Goal: Communication & Community: Answer question/provide support

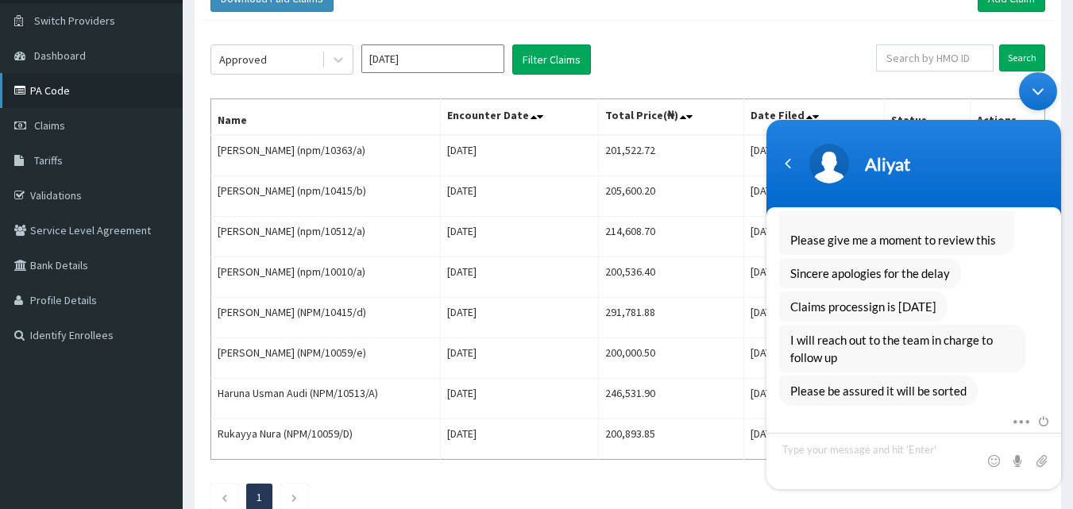
scroll to position [69, 0]
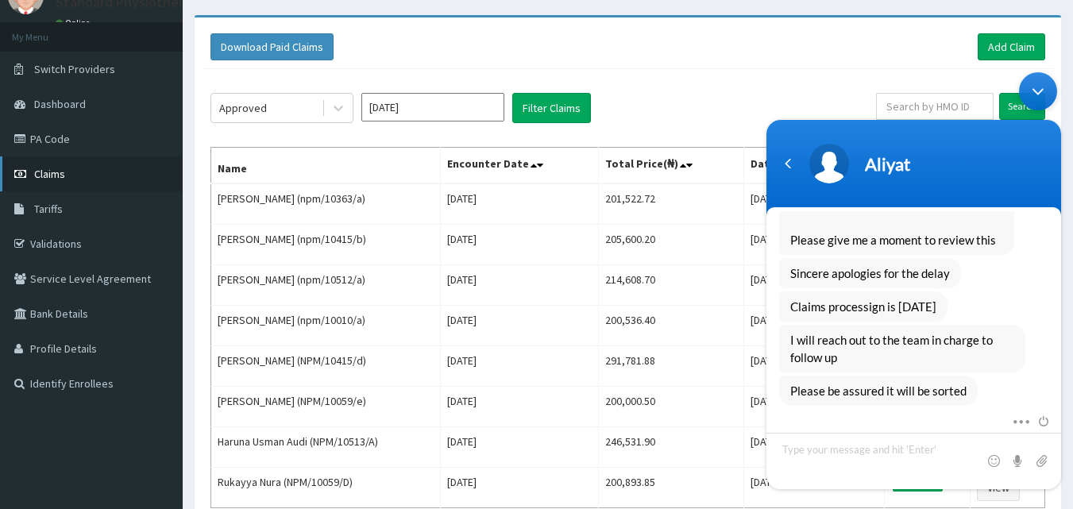
click at [54, 165] on link "Claims" at bounding box center [91, 173] width 183 height 35
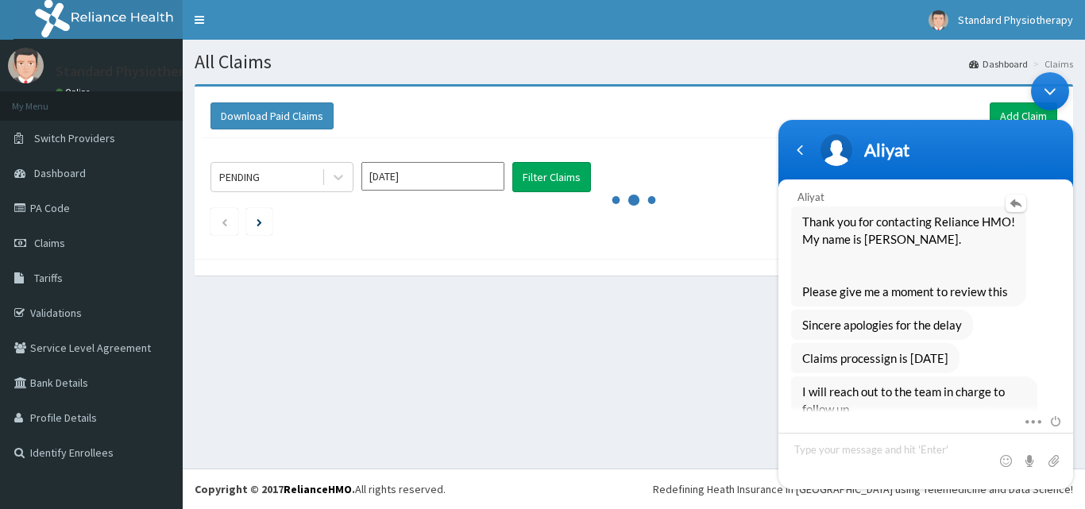
scroll to position [2179, 0]
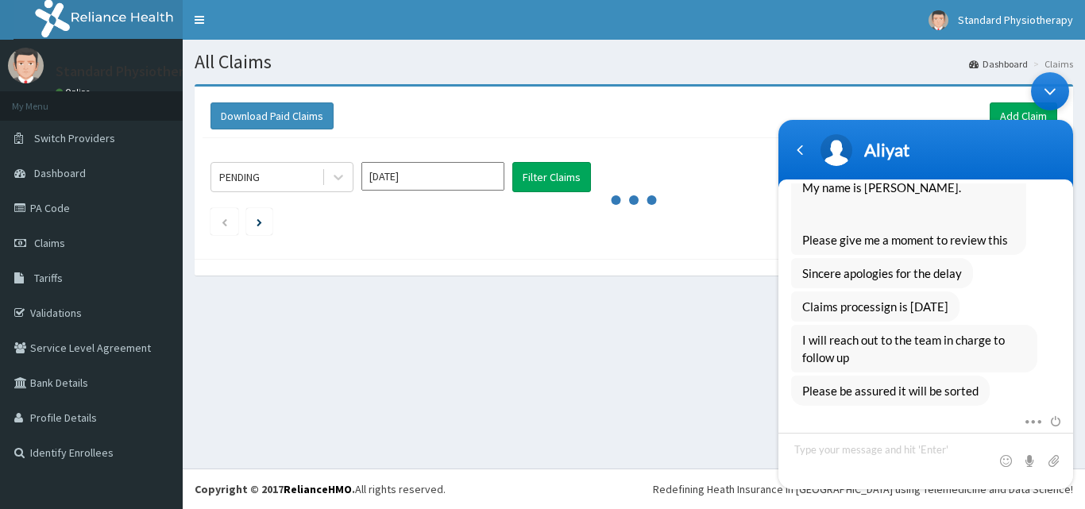
click at [1054, 94] on div "Minimize live chat window" at bounding box center [1050, 91] width 38 height 38
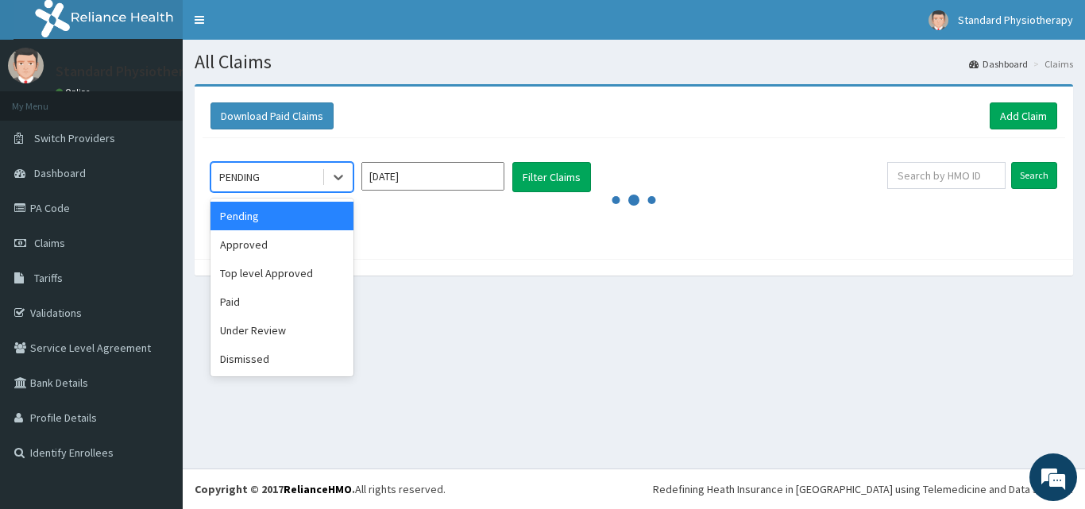
click at [276, 179] on div "PENDING" at bounding box center [266, 176] width 110 height 25
click at [257, 238] on div "Approved" at bounding box center [281, 244] width 143 height 29
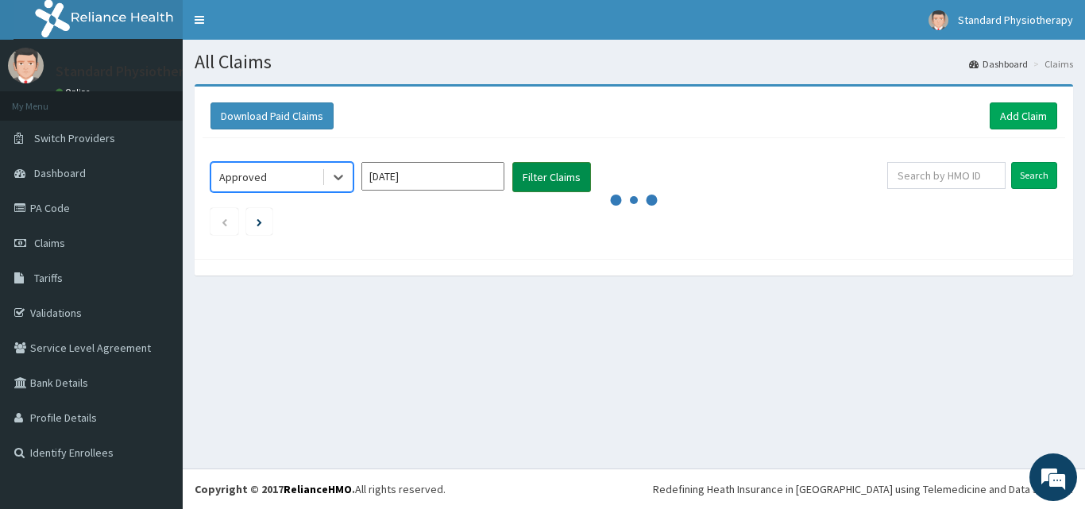
click at [569, 174] on button "Filter Claims" at bounding box center [551, 177] width 79 height 30
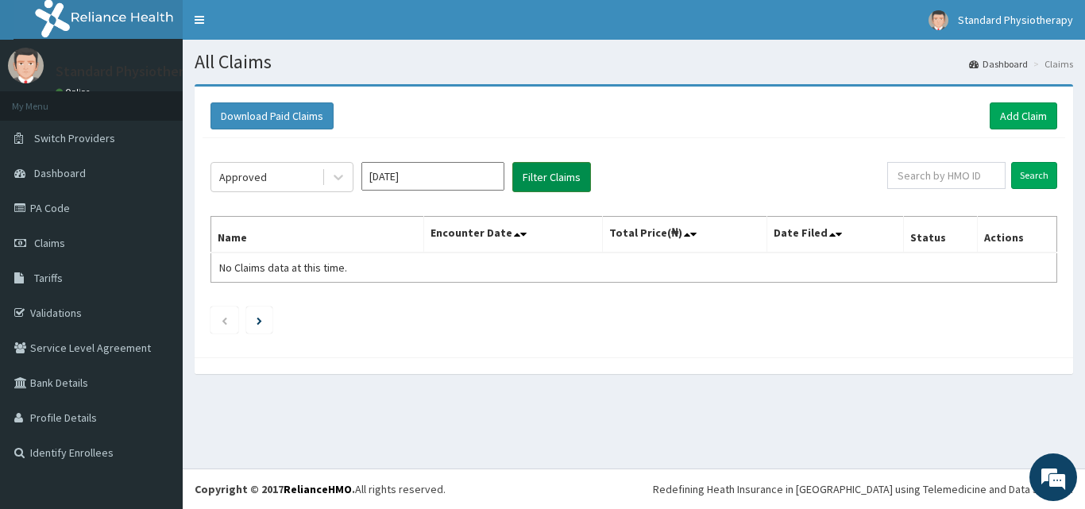
click at [570, 174] on button "Filter Claims" at bounding box center [551, 177] width 79 height 30
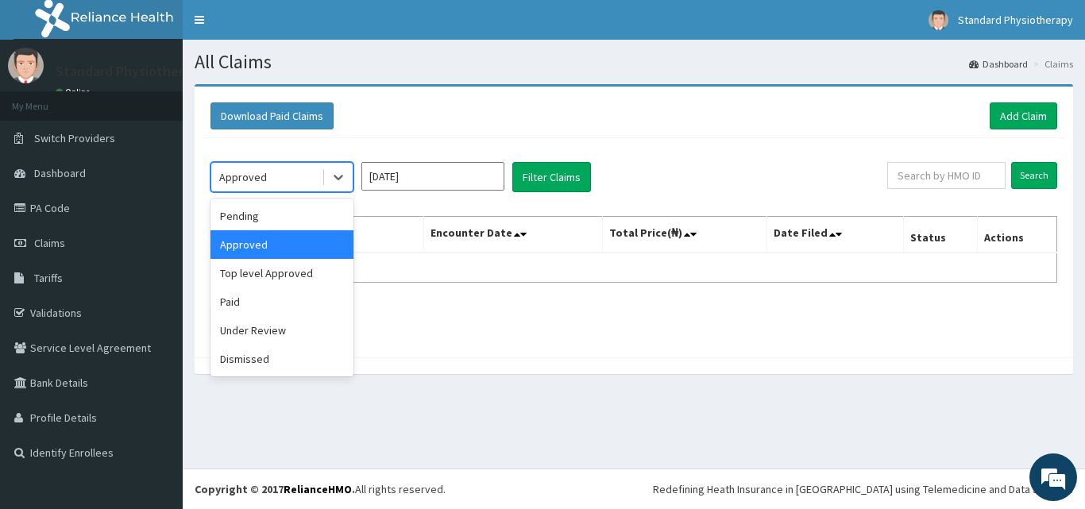
click at [298, 175] on div "Approved" at bounding box center [266, 176] width 110 height 25
click at [307, 278] on div "Top level Approved" at bounding box center [281, 273] width 143 height 29
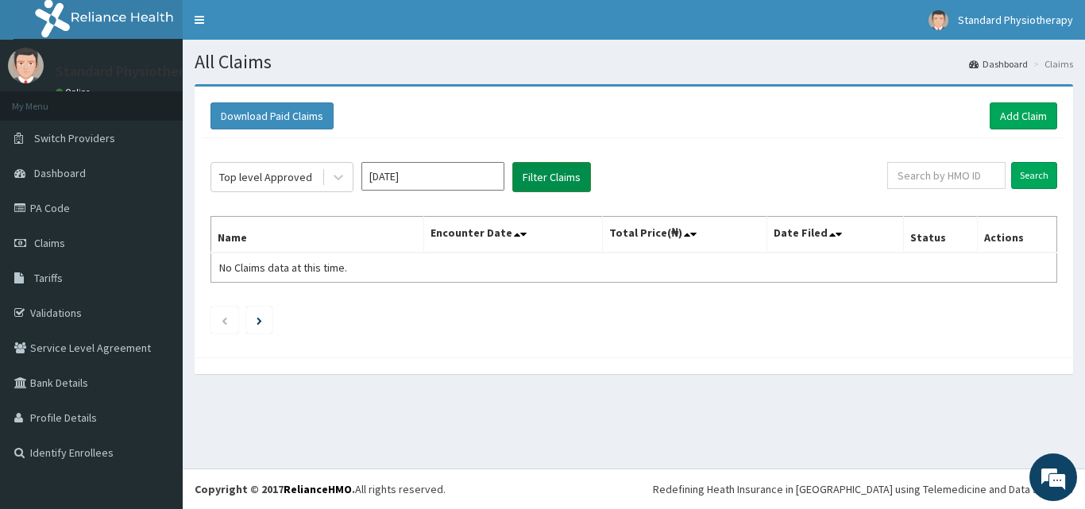
click at [559, 174] on button "Filter Claims" at bounding box center [551, 177] width 79 height 30
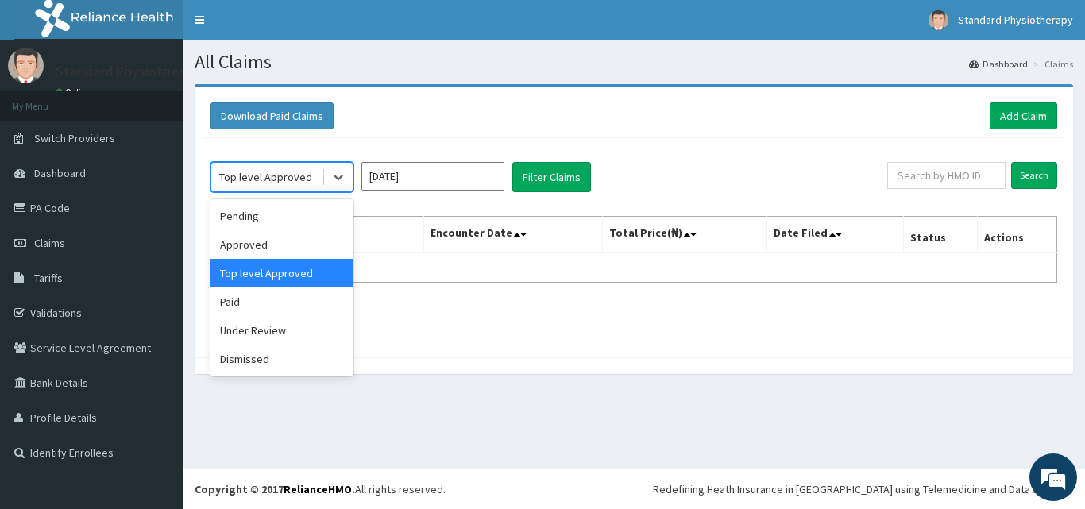
click at [274, 179] on div "Top level Approved" at bounding box center [265, 177] width 93 height 16
click at [253, 303] on div "Paid" at bounding box center [281, 302] width 143 height 29
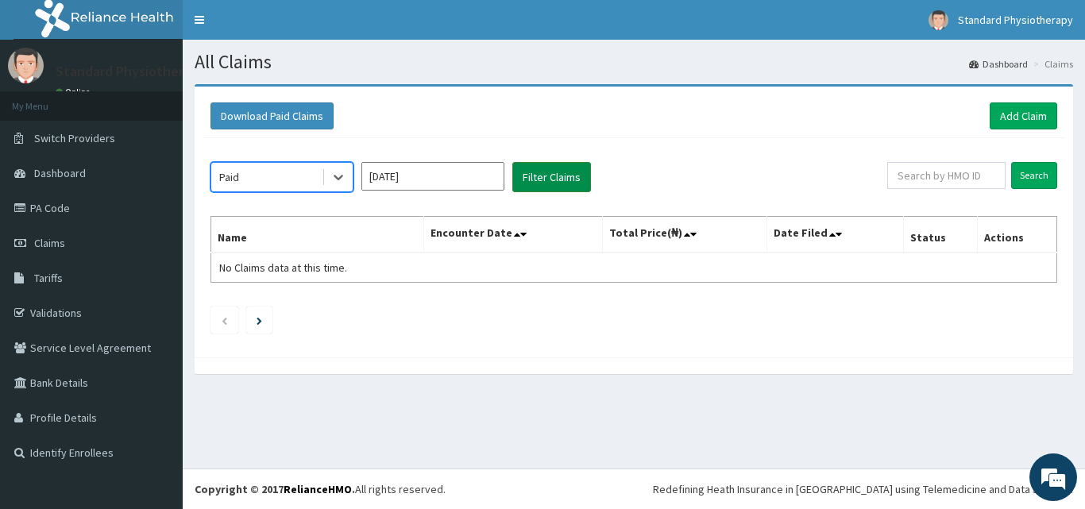
click at [555, 175] on button "Filter Claims" at bounding box center [551, 177] width 79 height 30
click at [555, 174] on button "Filter Claims" at bounding box center [551, 177] width 79 height 30
click at [554, 173] on button "Filter Claims" at bounding box center [551, 177] width 79 height 30
click at [554, 172] on button "Filter Claims" at bounding box center [551, 177] width 79 height 30
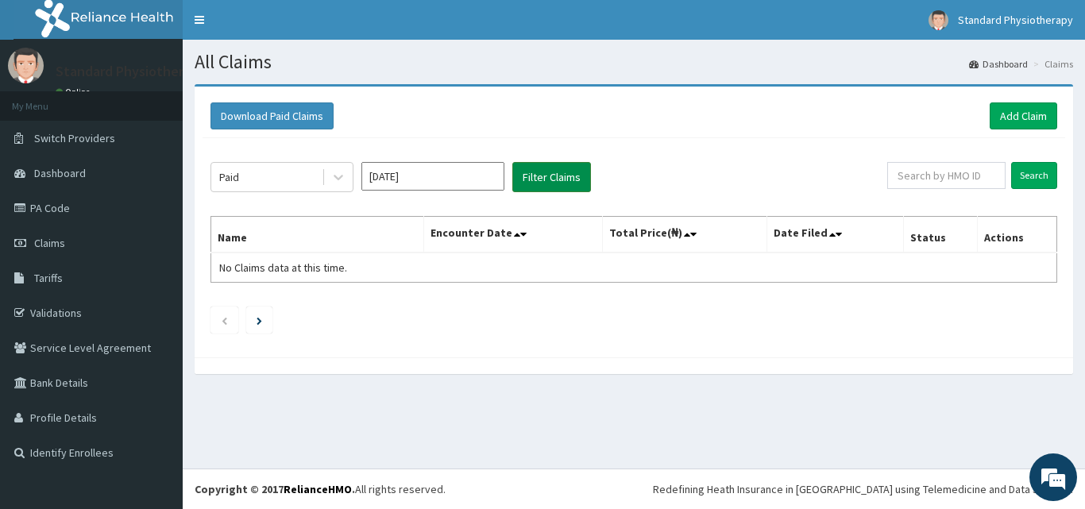
click at [554, 172] on button "Filter Claims" at bounding box center [551, 177] width 79 height 30
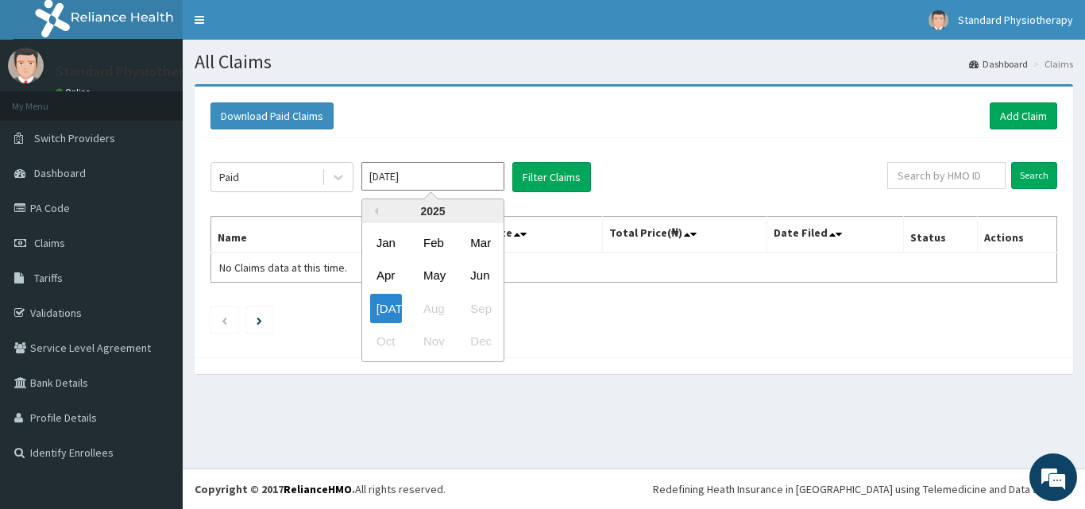
click at [403, 179] on input "[DATE]" at bounding box center [432, 176] width 143 height 29
click at [484, 277] on div "Jun" at bounding box center [480, 275] width 32 height 29
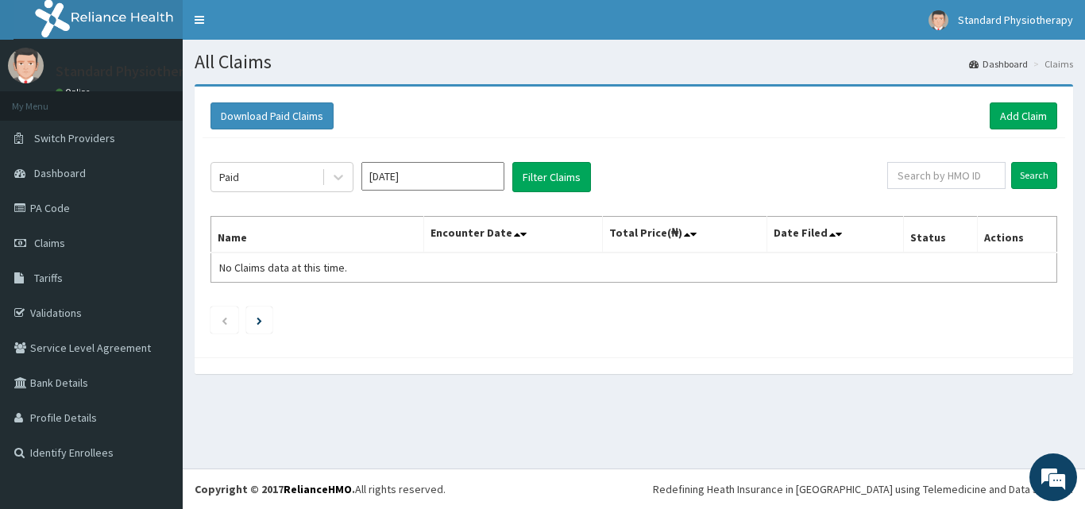
click at [415, 183] on input "May 2025" at bounding box center [432, 176] width 143 height 29
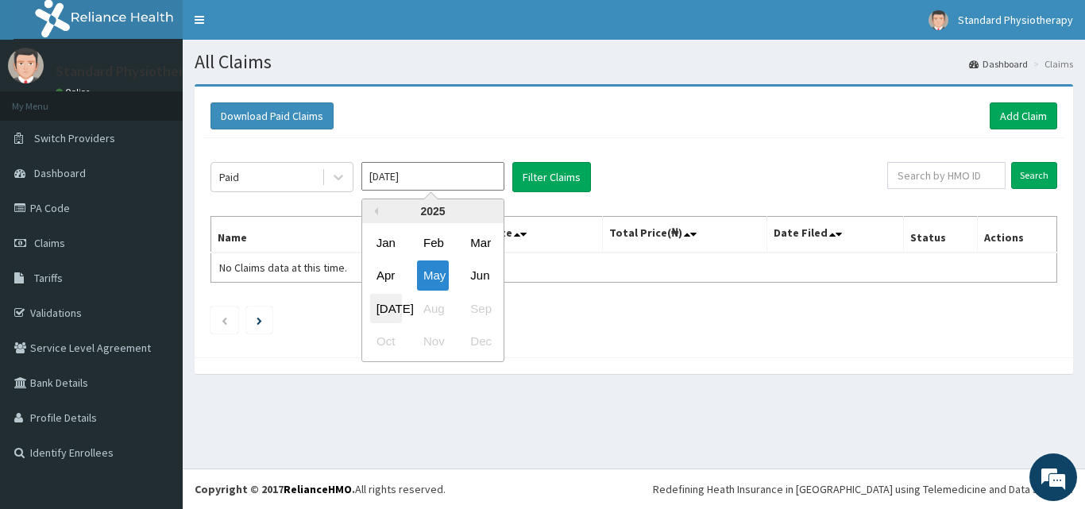
click at [385, 307] on div "Jul" at bounding box center [386, 308] width 32 height 29
type input "Jun 2025"
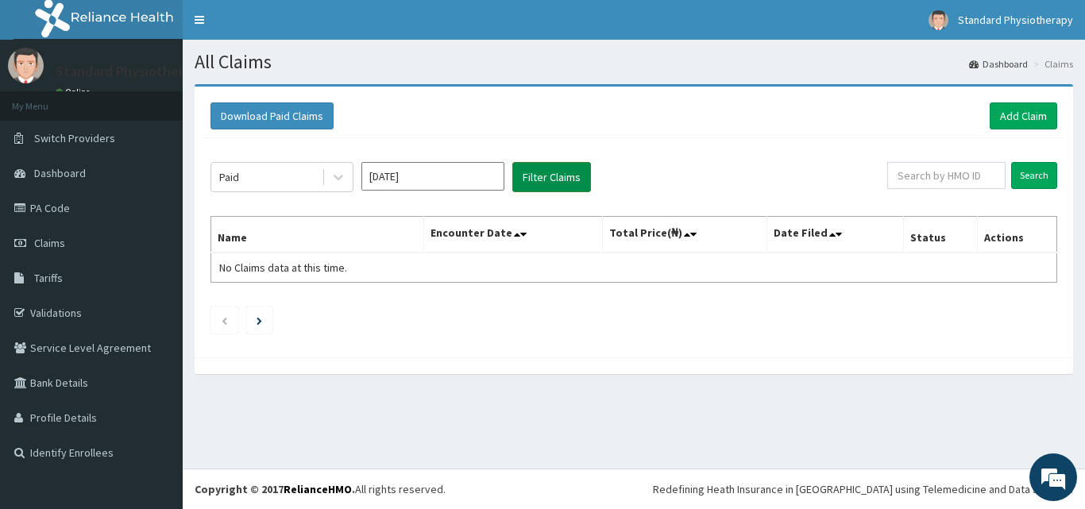
click at [551, 174] on button "Filter Claims" at bounding box center [551, 177] width 79 height 30
click at [281, 177] on div "Paid" at bounding box center [266, 176] width 110 height 25
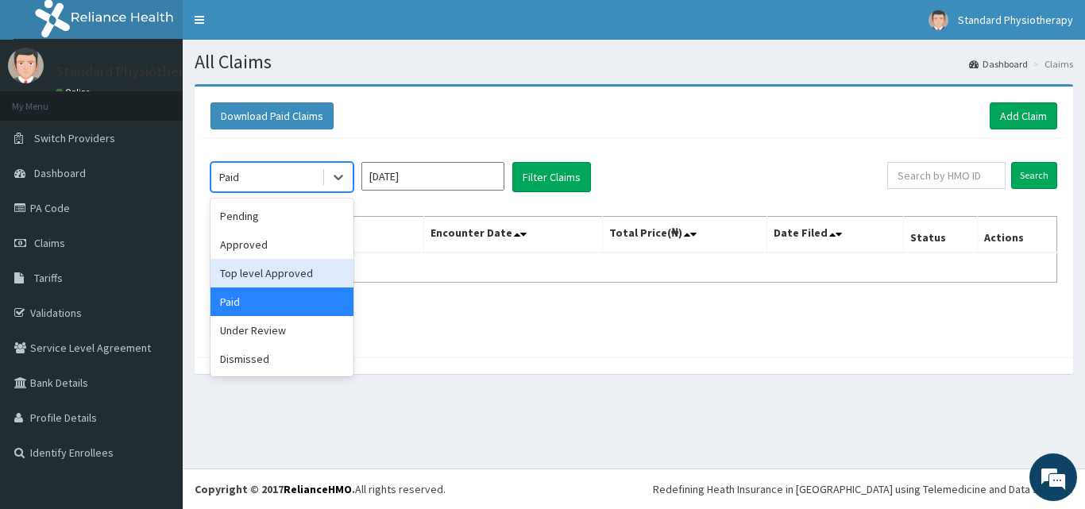
click at [280, 266] on div "Top level Approved" at bounding box center [281, 273] width 143 height 29
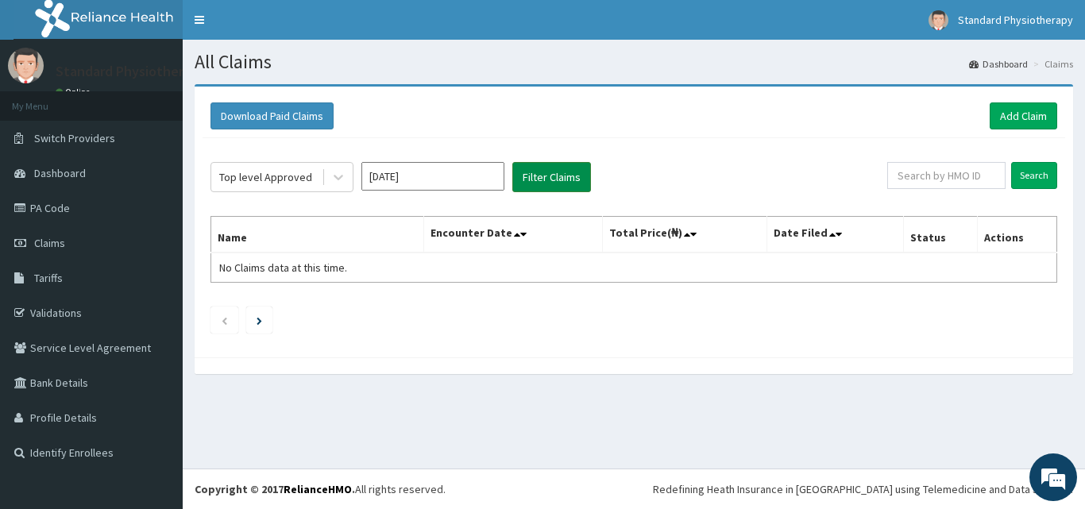
click at [536, 174] on button "Filter Claims" at bounding box center [551, 177] width 79 height 30
click at [538, 174] on button "Filter Claims" at bounding box center [551, 177] width 79 height 30
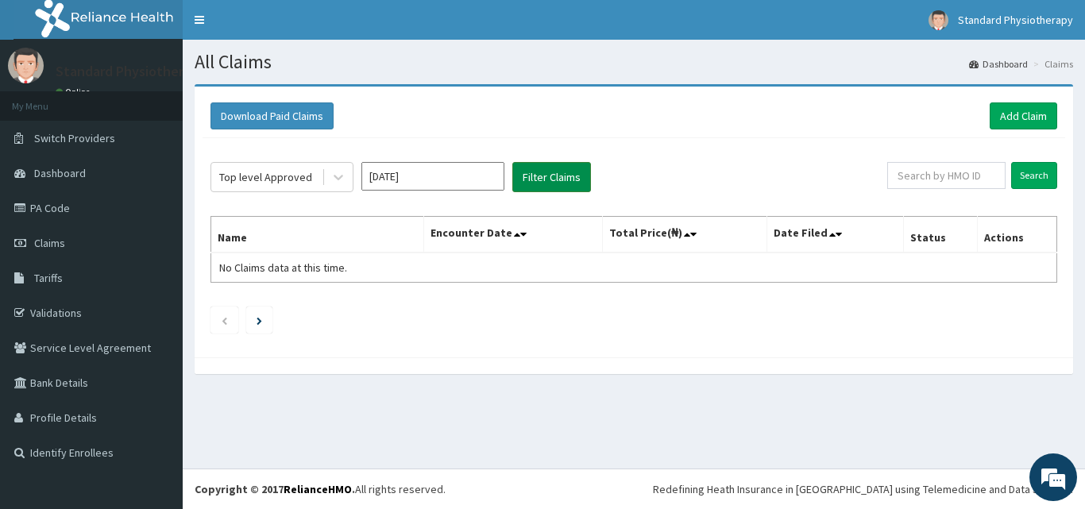
click at [538, 174] on button "Filter Claims" at bounding box center [551, 177] width 79 height 30
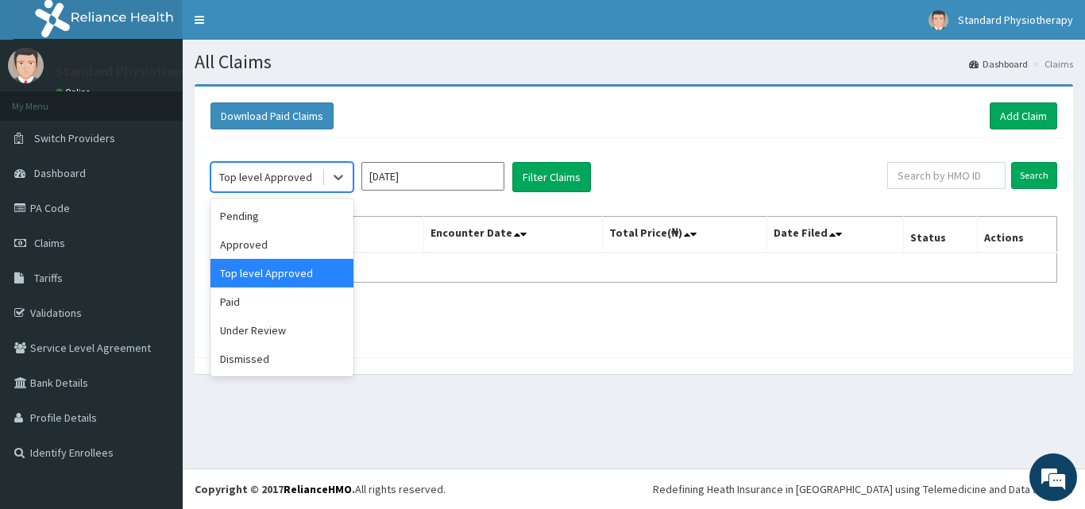
click at [277, 177] on div "Top level Approved" at bounding box center [265, 177] width 93 height 16
click at [257, 247] on div "Approved" at bounding box center [281, 244] width 143 height 29
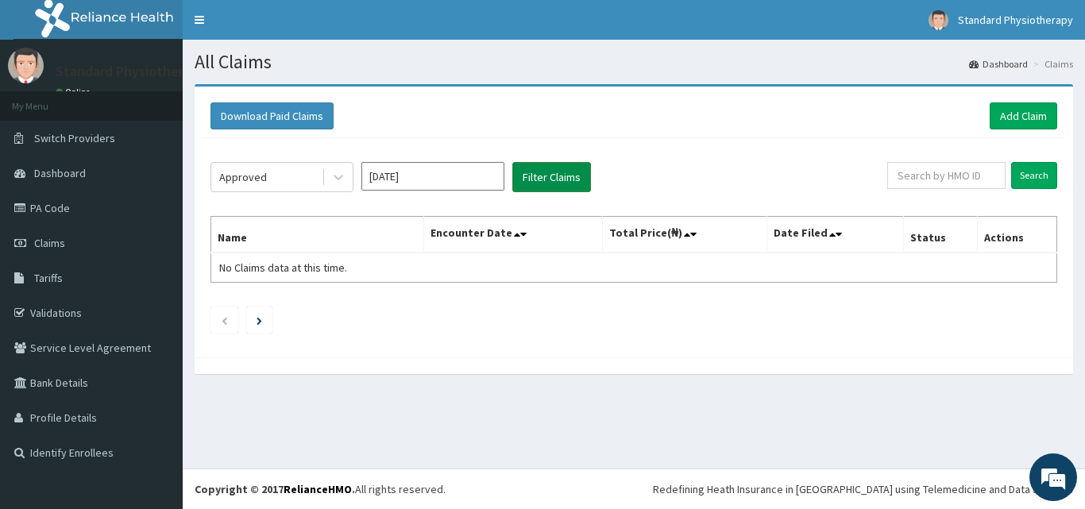
click at [539, 177] on button "Filter Claims" at bounding box center [551, 177] width 79 height 30
click at [539, 173] on button "Filter Claims" at bounding box center [551, 177] width 79 height 30
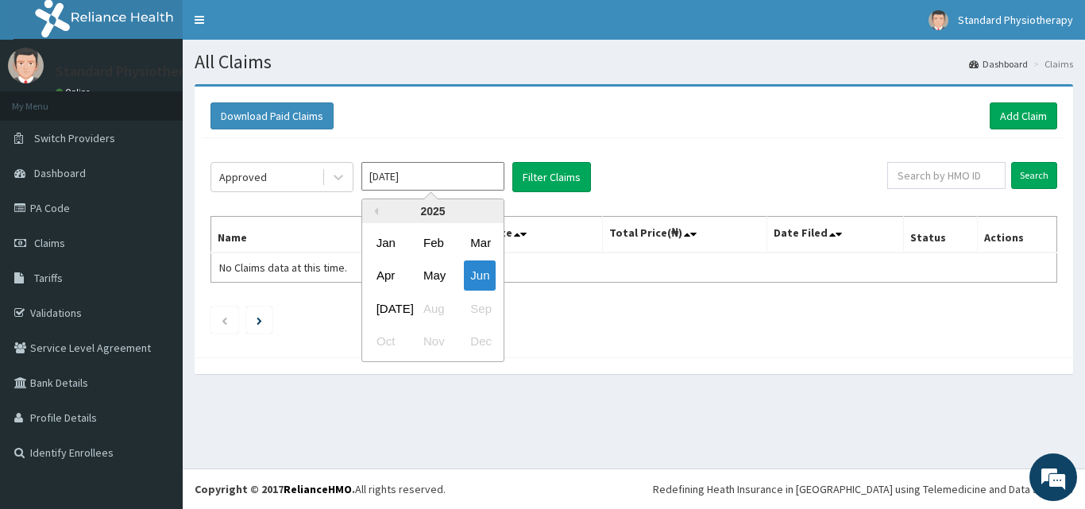
click at [446, 176] on input "Jun 2025" at bounding box center [432, 176] width 143 height 29
click at [383, 303] on div "Jul" at bounding box center [386, 308] width 32 height 29
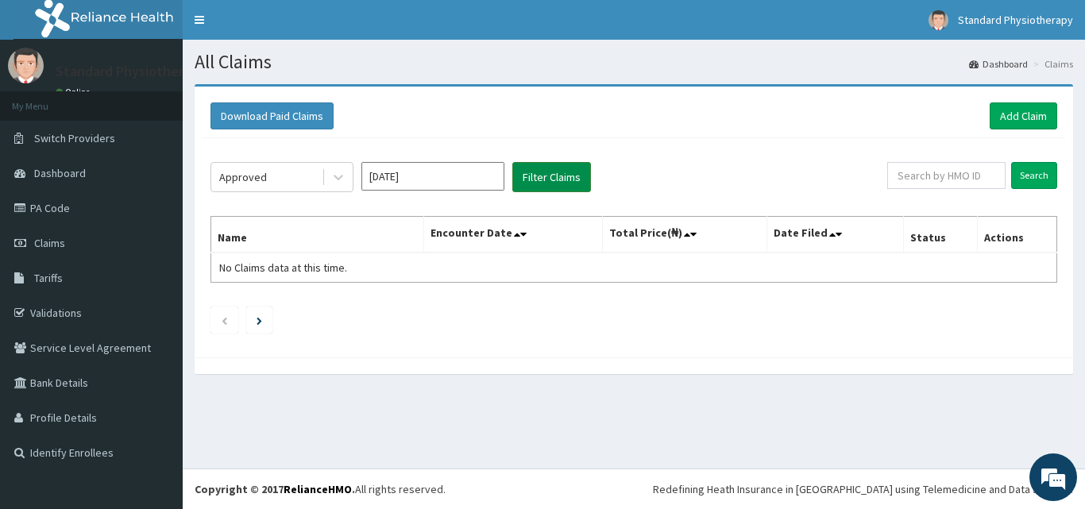
click at [542, 179] on button "Filter Claims" at bounding box center [551, 177] width 79 height 30
click at [543, 179] on button "Filter Claims" at bounding box center [551, 177] width 79 height 30
click at [544, 179] on button "Filter Claims" at bounding box center [551, 177] width 79 height 30
click at [546, 179] on button "Filter Claims" at bounding box center [551, 177] width 79 height 30
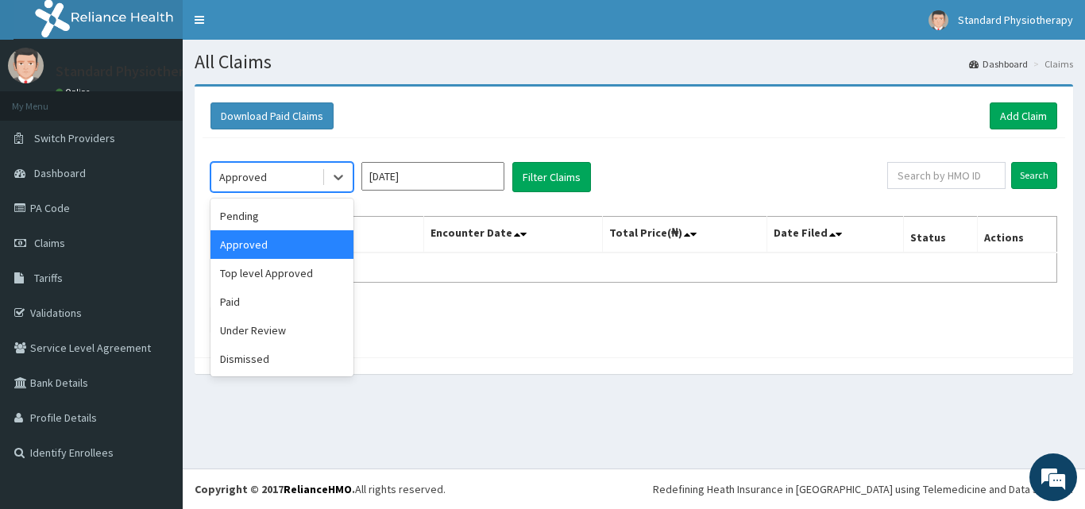
click at [260, 178] on div "Approved" at bounding box center [243, 177] width 48 height 16
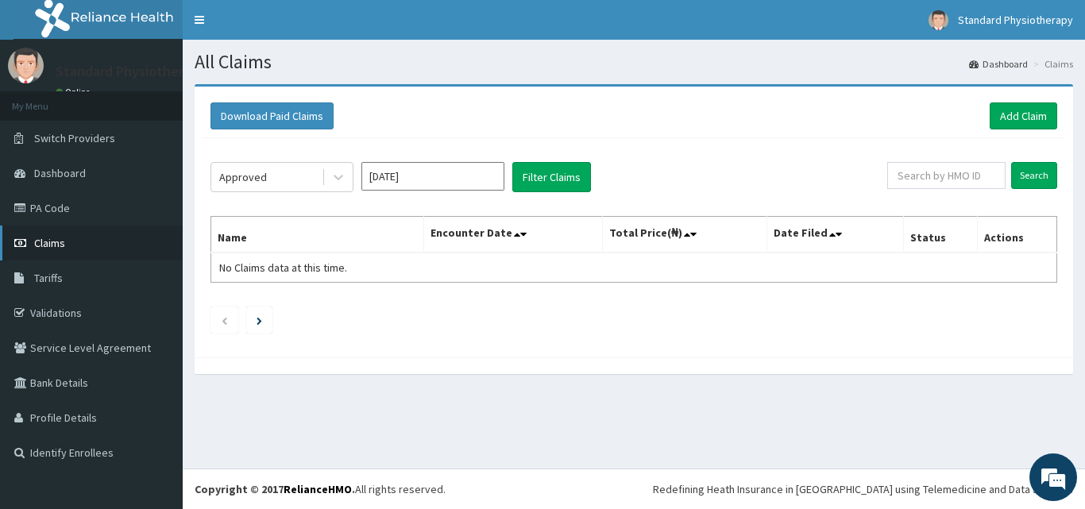
click at [53, 239] on span "Claims" at bounding box center [49, 243] width 31 height 14
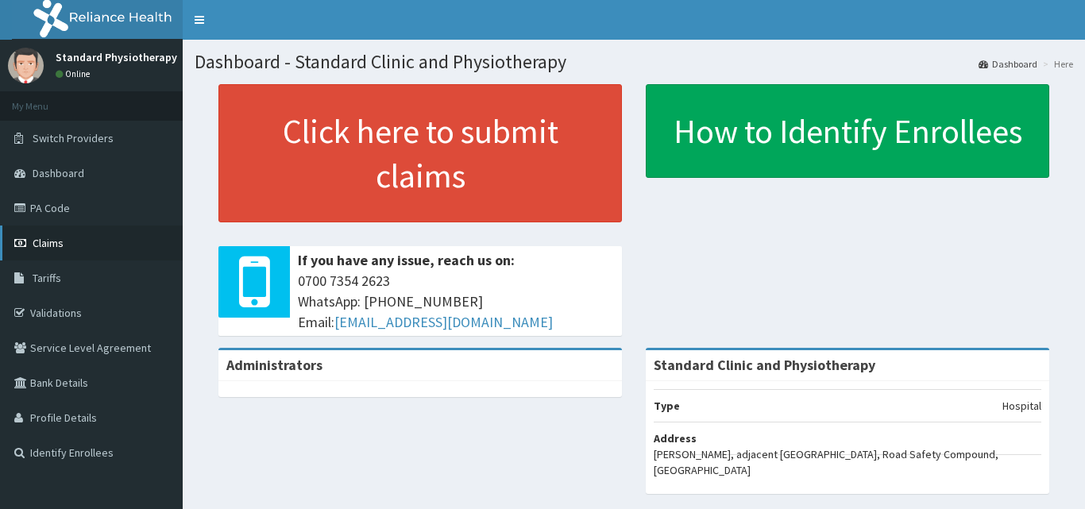
click at [49, 238] on span "Claims" at bounding box center [48, 243] width 31 height 14
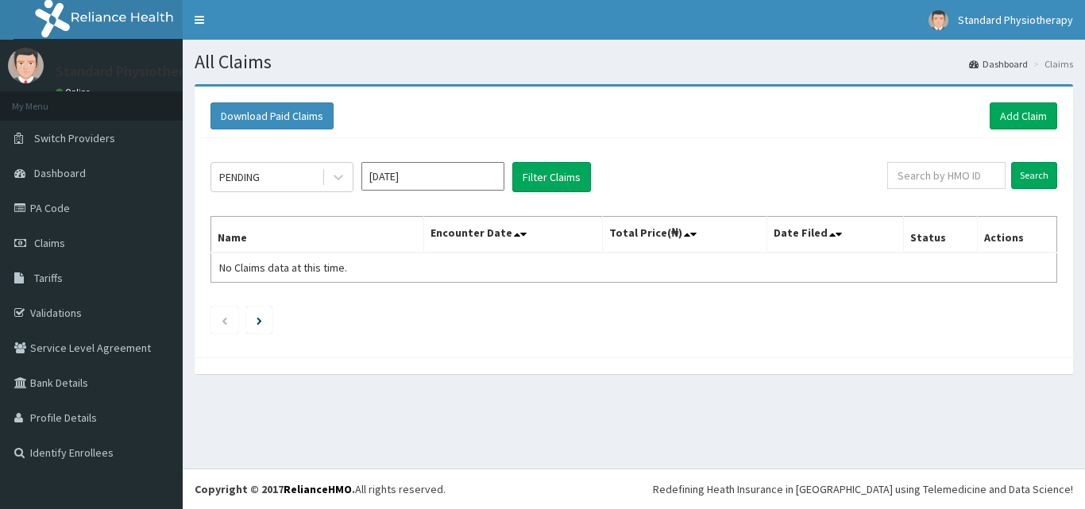
click at [49, 238] on span "Claims" at bounding box center [49, 243] width 31 height 14
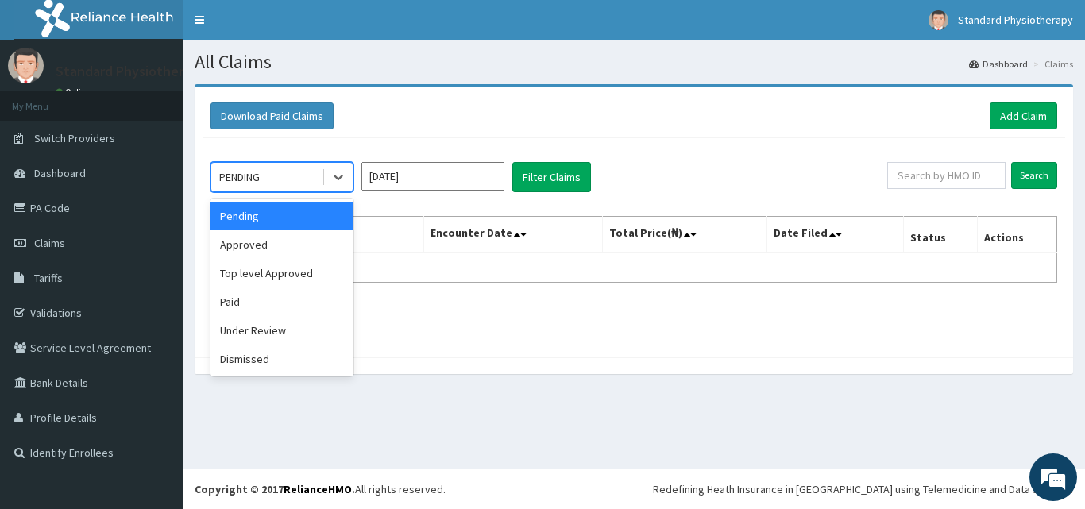
click at [289, 179] on div "PENDING" at bounding box center [266, 176] width 110 height 25
click at [276, 243] on div "Approved" at bounding box center [281, 244] width 143 height 29
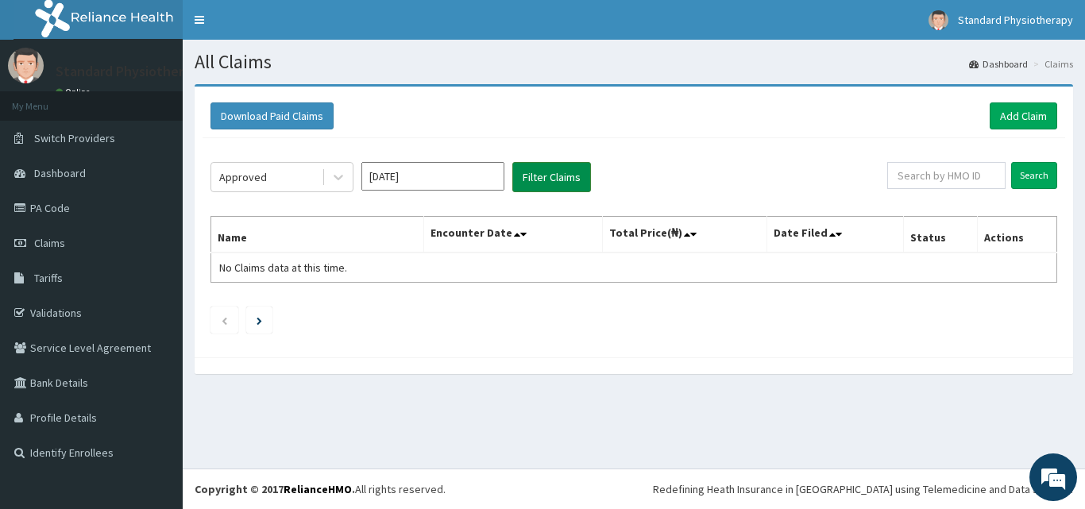
click at [569, 177] on button "Filter Claims" at bounding box center [551, 177] width 79 height 30
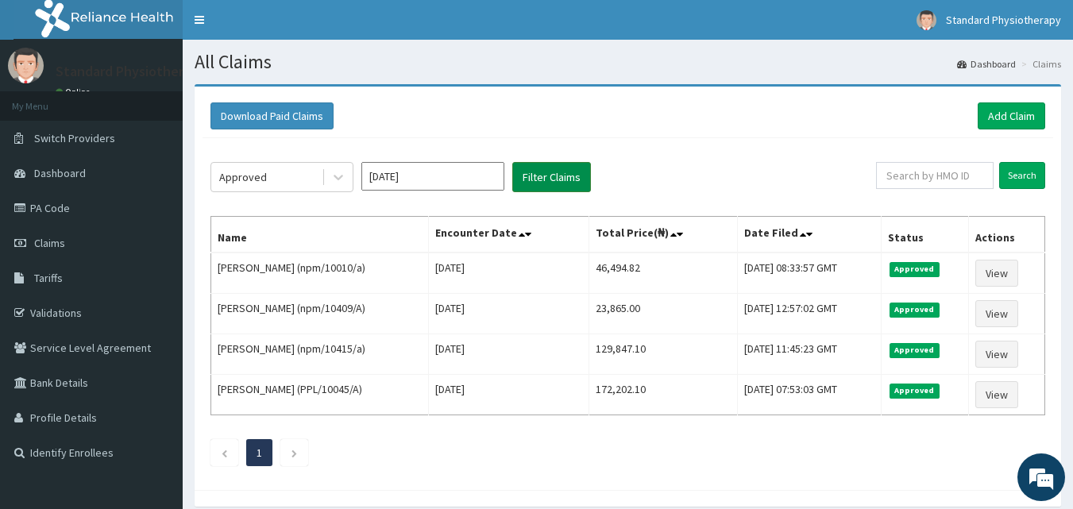
click at [569, 177] on button "Filter Claims" at bounding box center [551, 177] width 79 height 30
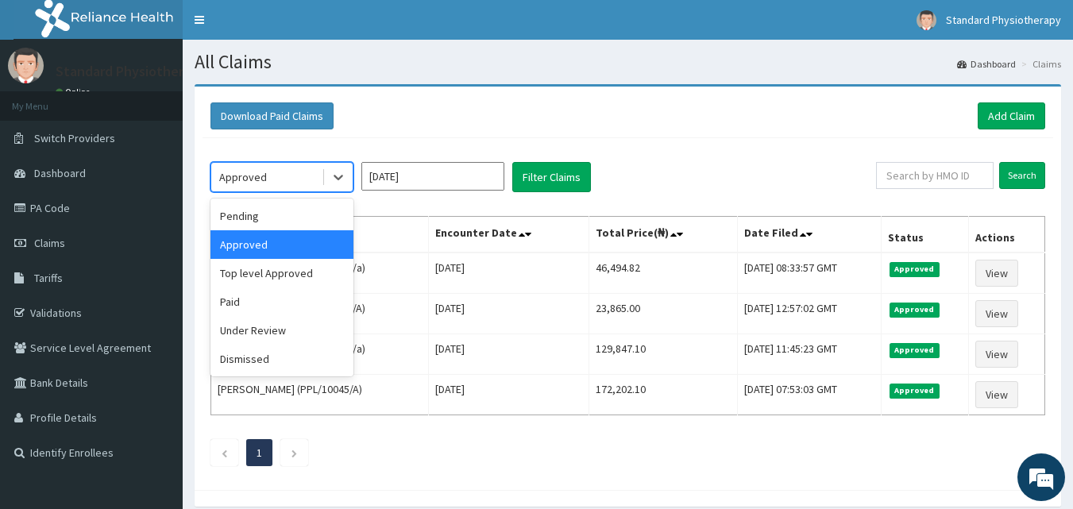
click at [291, 177] on div "Approved" at bounding box center [266, 176] width 110 height 25
click at [267, 276] on div "Top level Approved" at bounding box center [281, 273] width 143 height 29
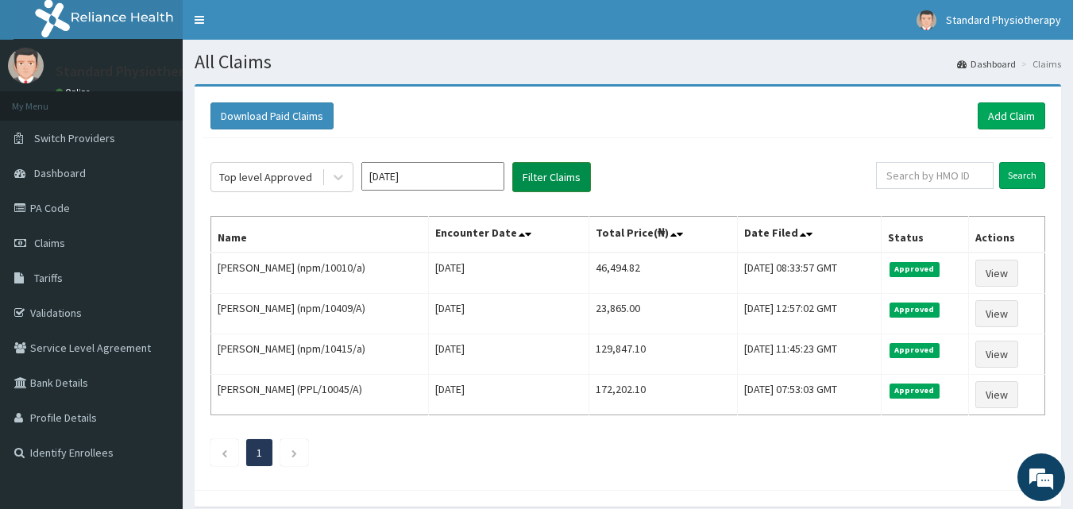
click at [562, 184] on button "Filter Claims" at bounding box center [551, 177] width 79 height 30
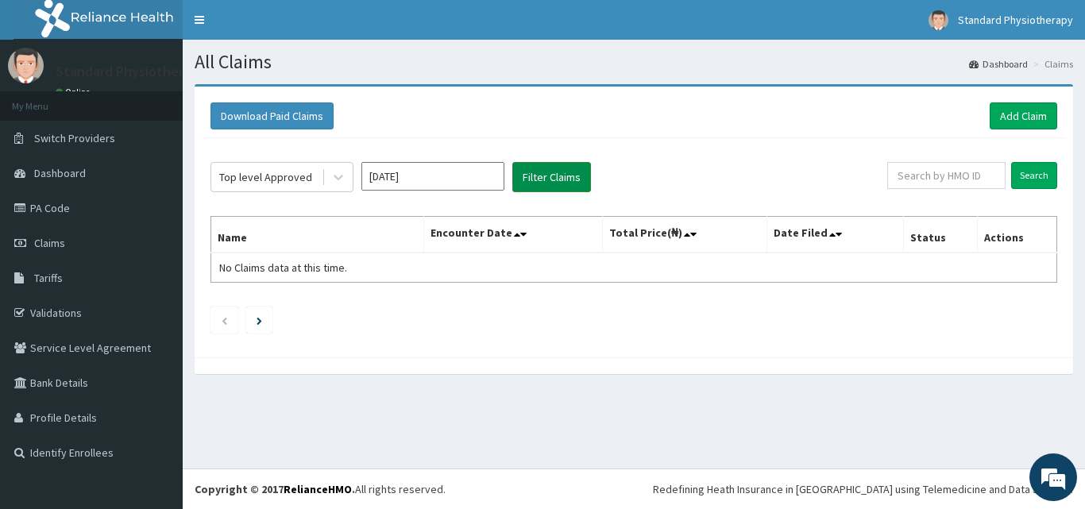
click at [562, 184] on button "Filter Claims" at bounding box center [551, 177] width 79 height 30
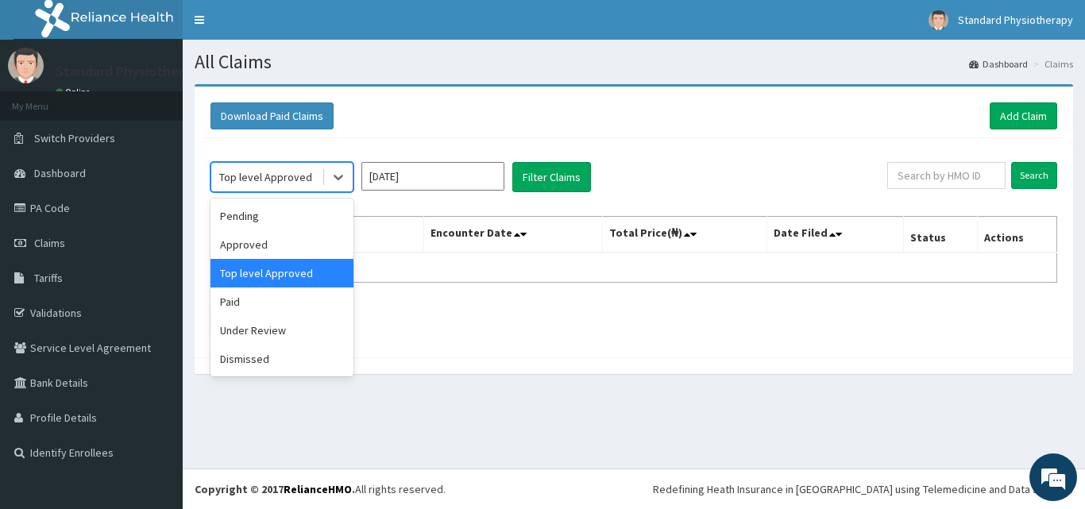
click at [306, 178] on div "Top level Approved" at bounding box center [265, 177] width 93 height 16
click at [265, 296] on div "Paid" at bounding box center [281, 302] width 143 height 29
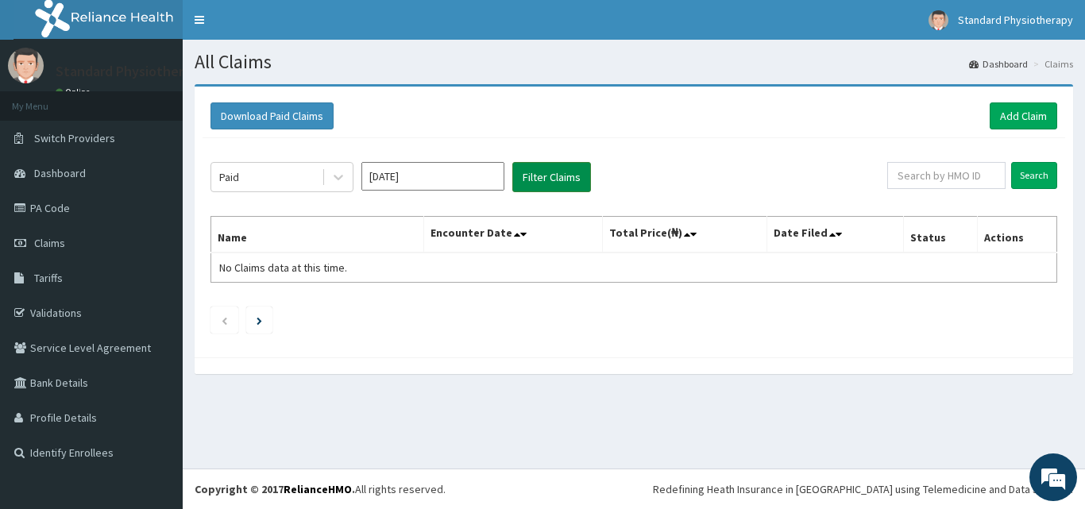
click at [550, 173] on button "Filter Claims" at bounding box center [551, 177] width 79 height 30
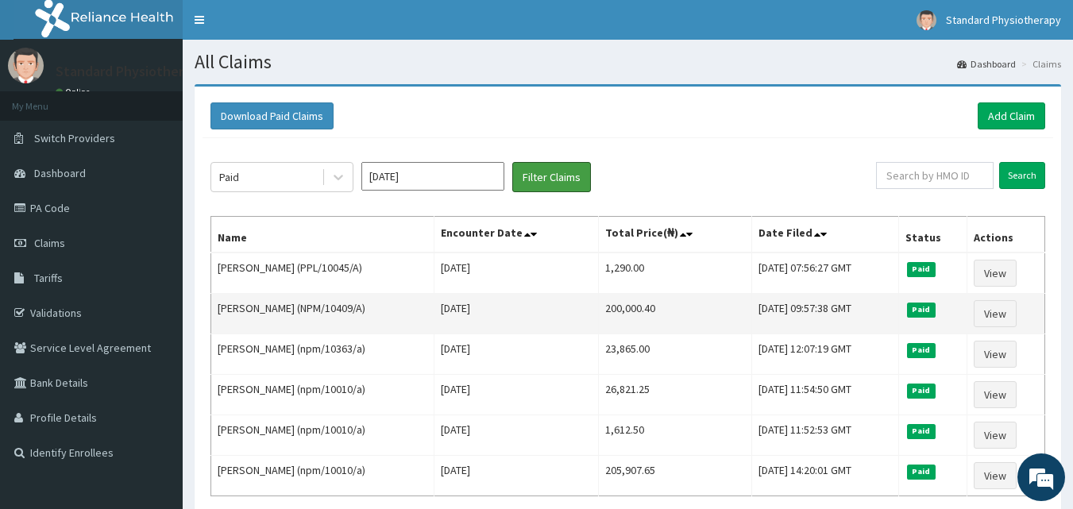
scroll to position [79, 0]
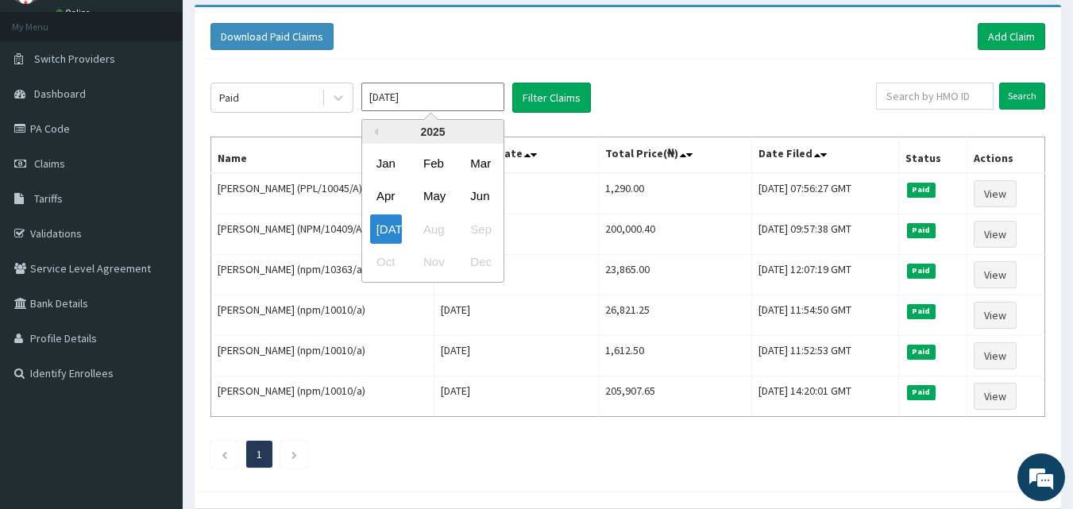
click at [431, 98] on input "[DATE]" at bounding box center [432, 97] width 143 height 29
click at [383, 226] on div "Jul" at bounding box center [386, 228] width 32 height 29
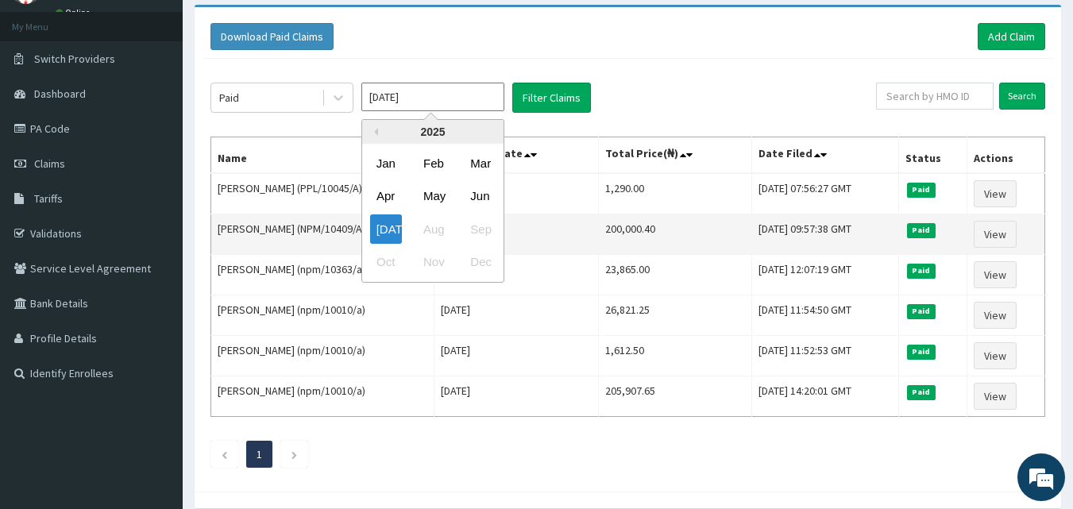
type input "Jun 2025"
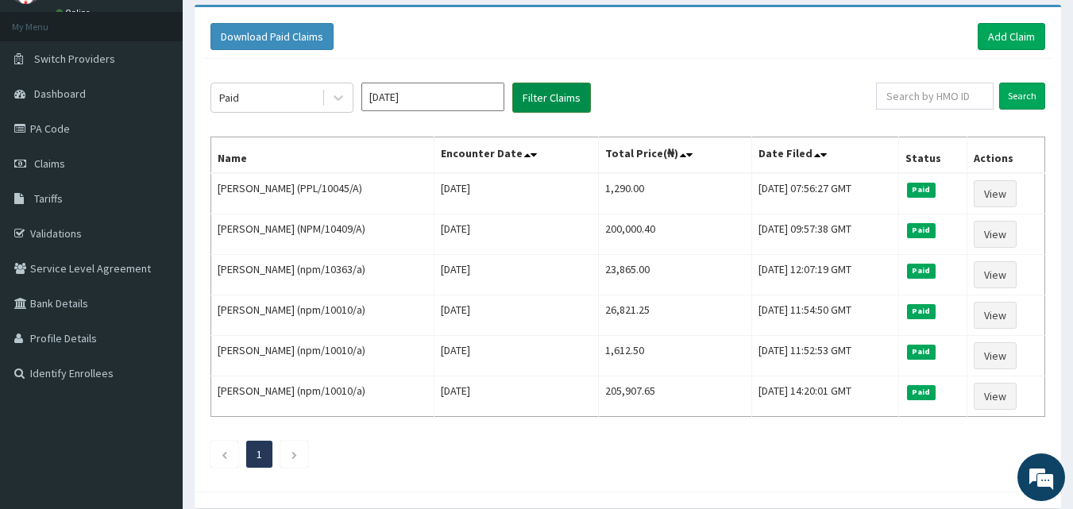
click at [542, 94] on button "Filter Claims" at bounding box center [551, 98] width 79 height 30
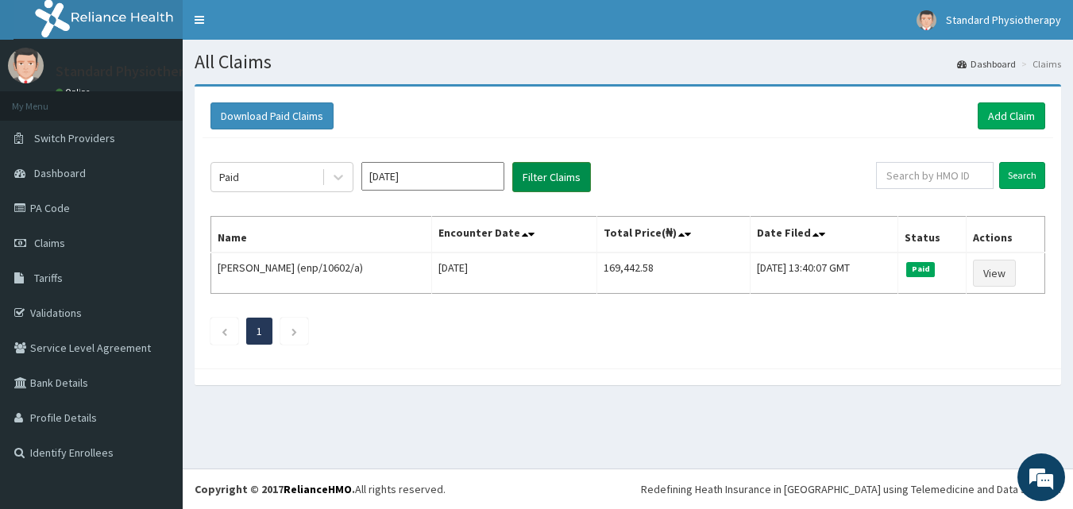
scroll to position [0, 0]
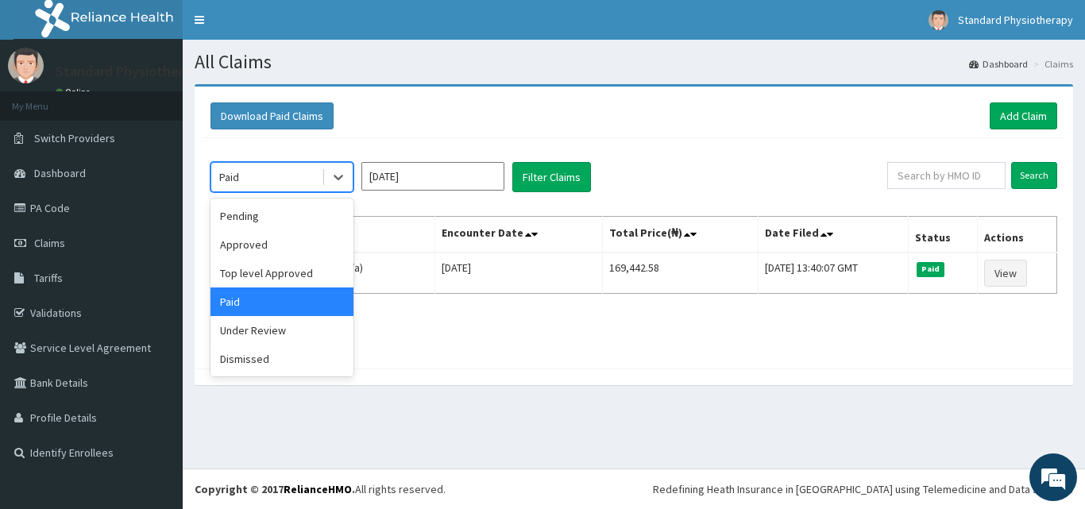
click at [288, 180] on div "Paid" at bounding box center [266, 176] width 110 height 25
click at [270, 248] on div "Approved" at bounding box center [281, 244] width 143 height 29
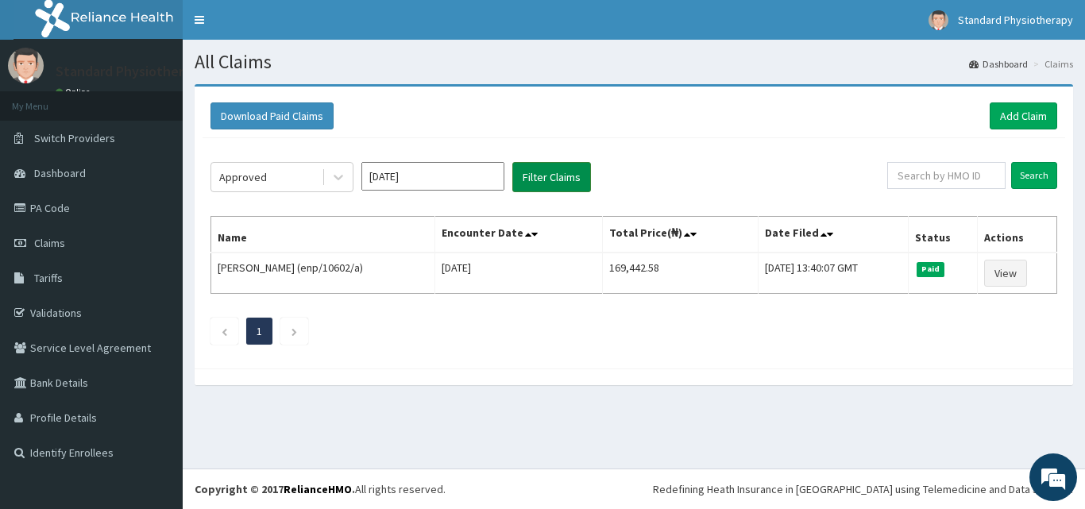
click at [550, 171] on button "Filter Claims" at bounding box center [551, 177] width 79 height 30
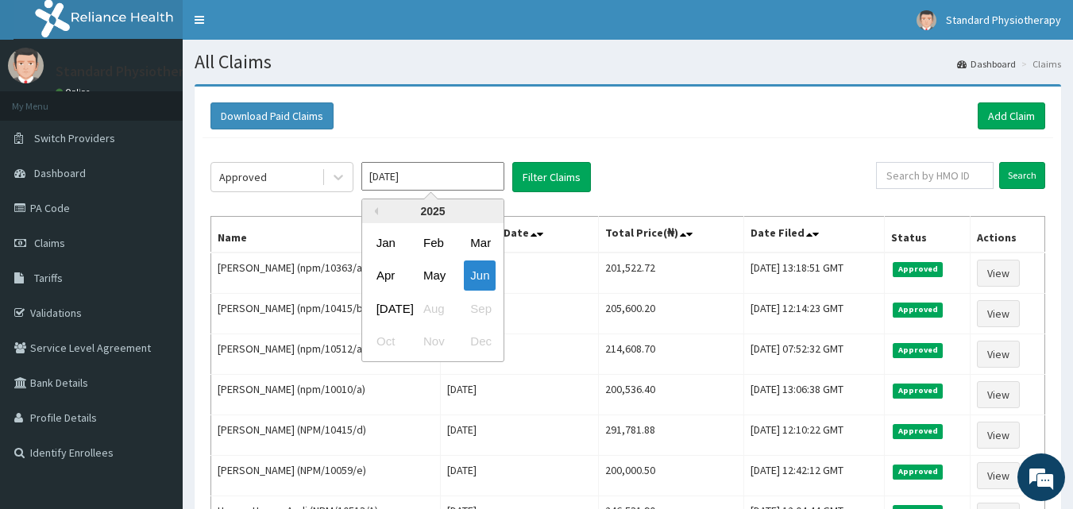
click at [447, 174] on input "Jun 2025" at bounding box center [432, 176] width 143 height 29
click at [384, 304] on div "Jul" at bounding box center [386, 308] width 32 height 29
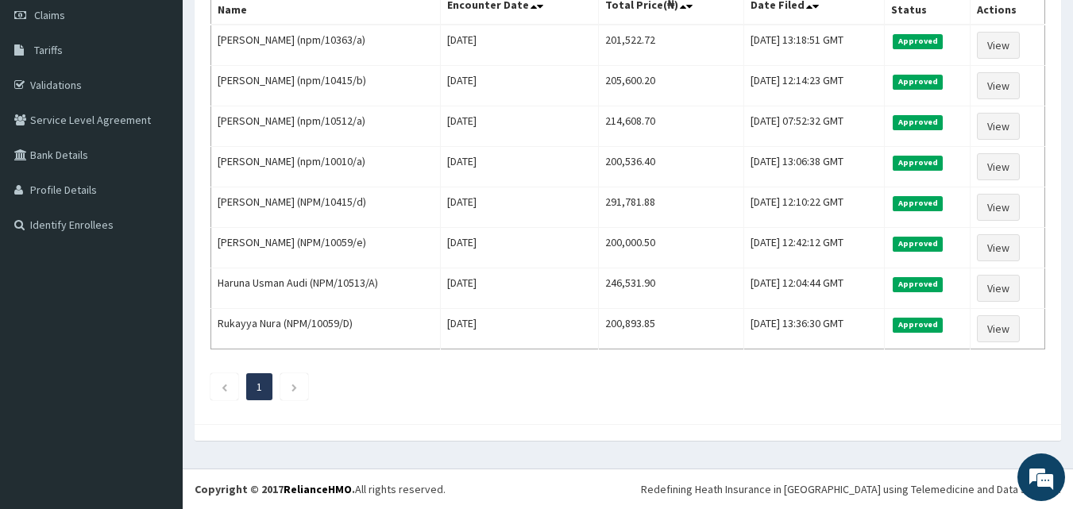
scroll to position [149, 0]
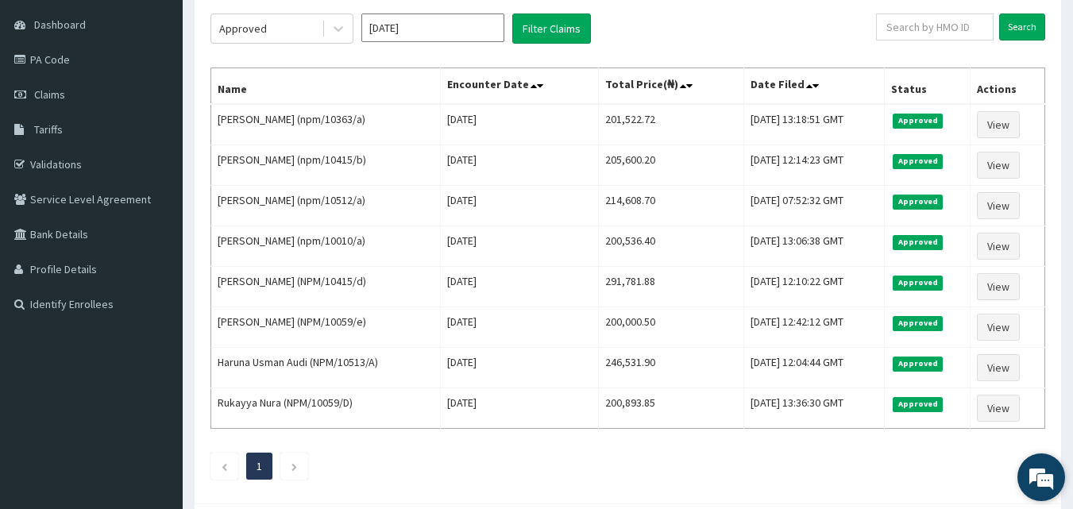
click at [1037, 472] on em at bounding box center [1041, 477] width 43 height 43
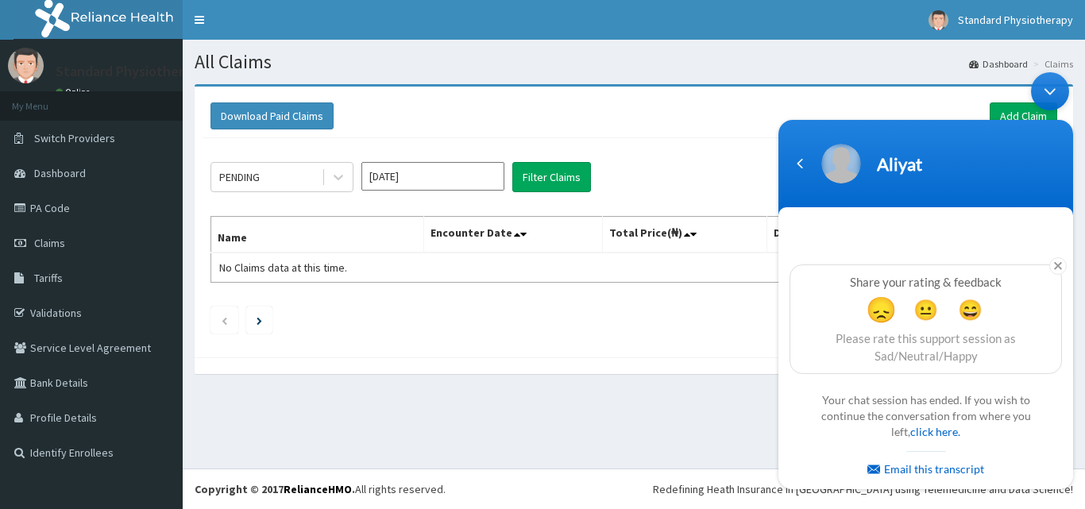
click at [884, 313] on span "😞" at bounding box center [881, 309] width 31 height 31
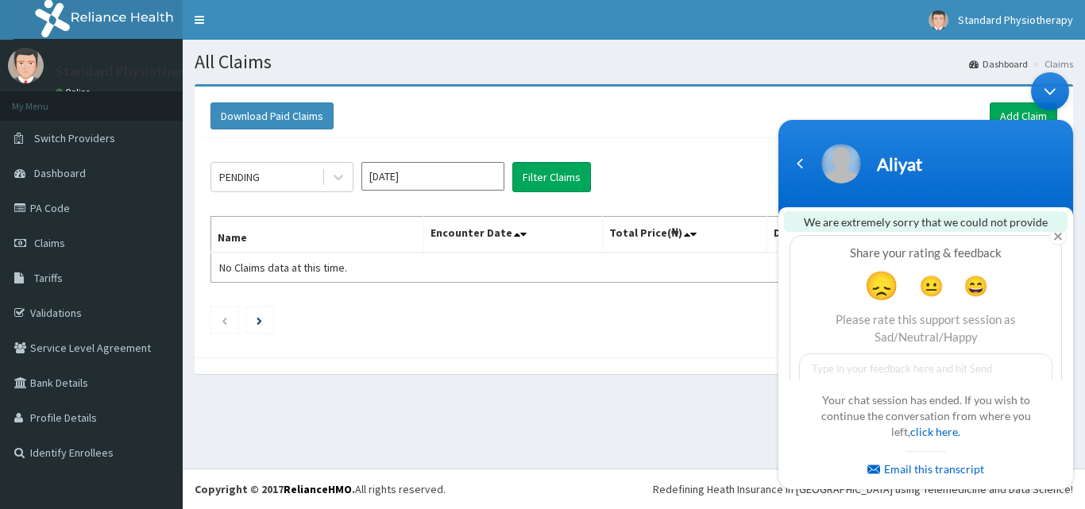
scroll to position [99, 0]
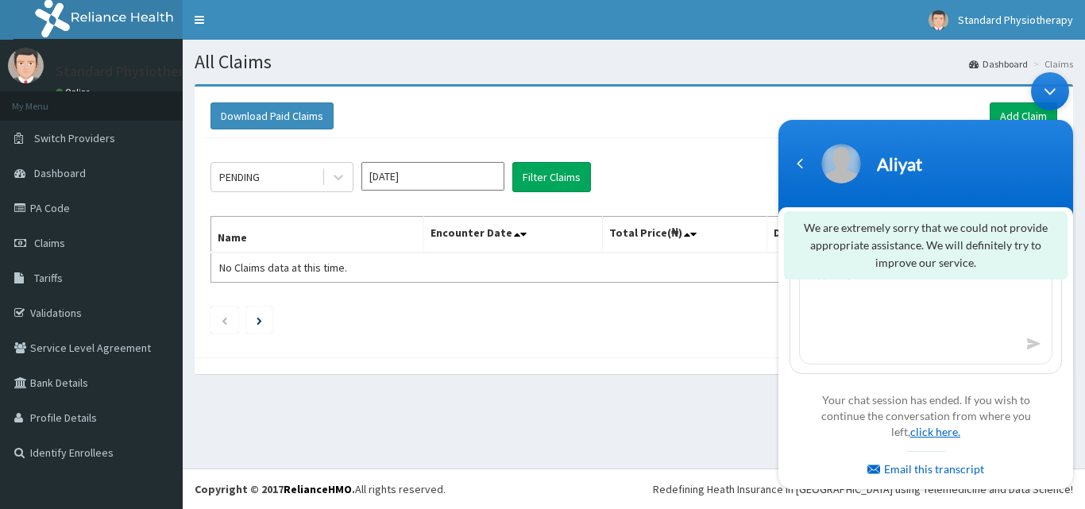
click at [921, 429] on link "click here." at bounding box center [935, 432] width 50 height 14
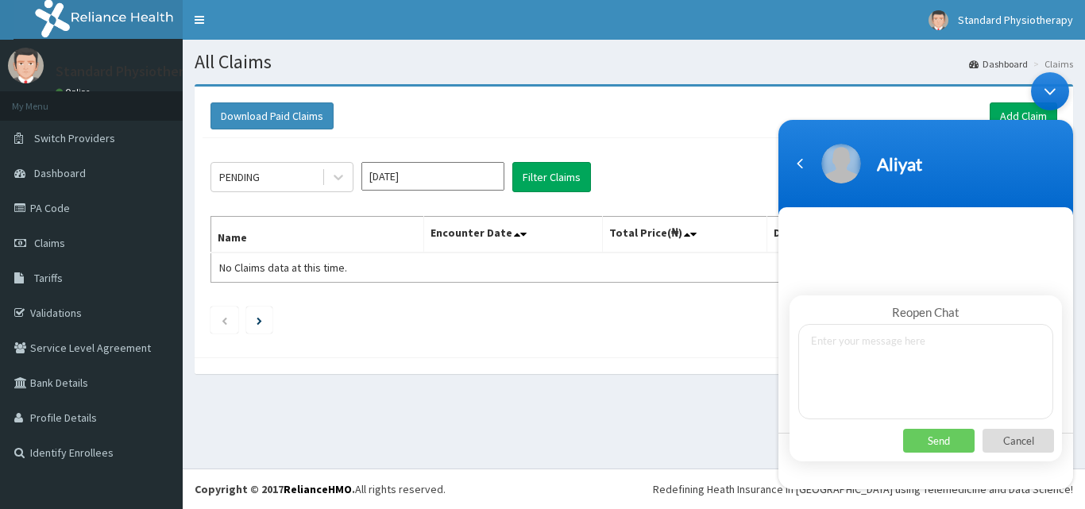
scroll to position [0, 0]
click at [901, 398] on textarea at bounding box center [925, 371] width 255 height 95
type textarea "HI"
click at [929, 437] on p "Send" at bounding box center [938, 441] width 71 height 24
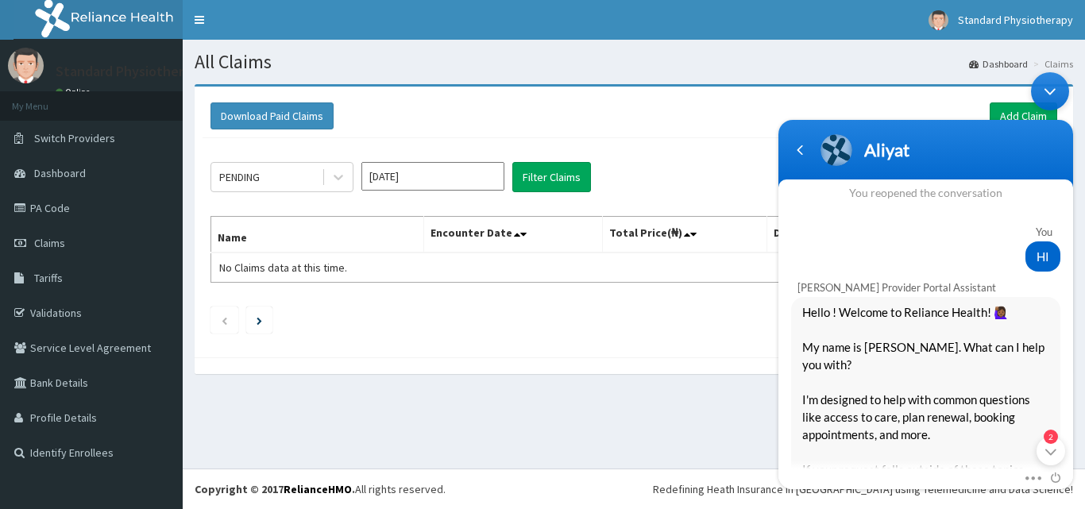
scroll to position [2957, 0]
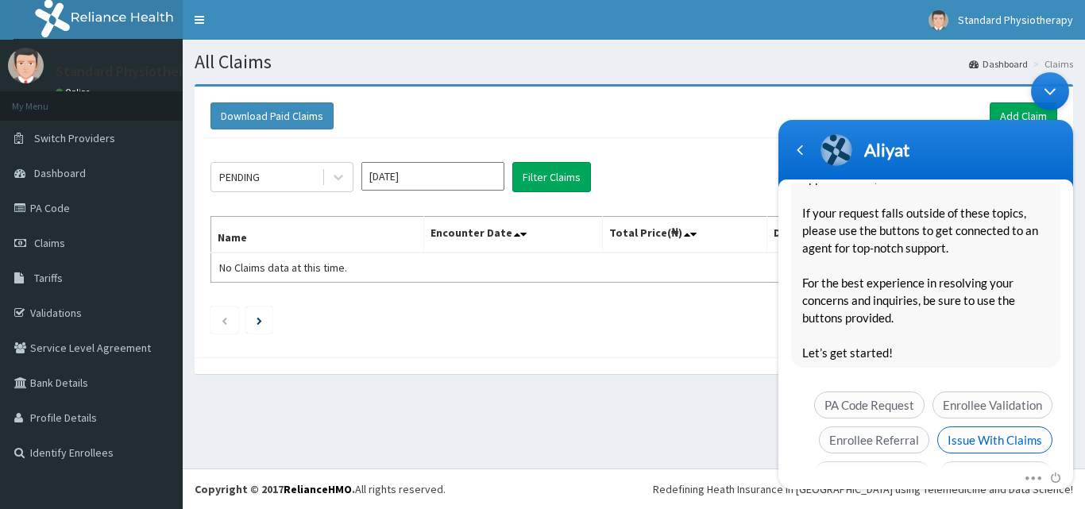
click at [959, 427] on span "Issue With Claims" at bounding box center [994, 440] width 115 height 27
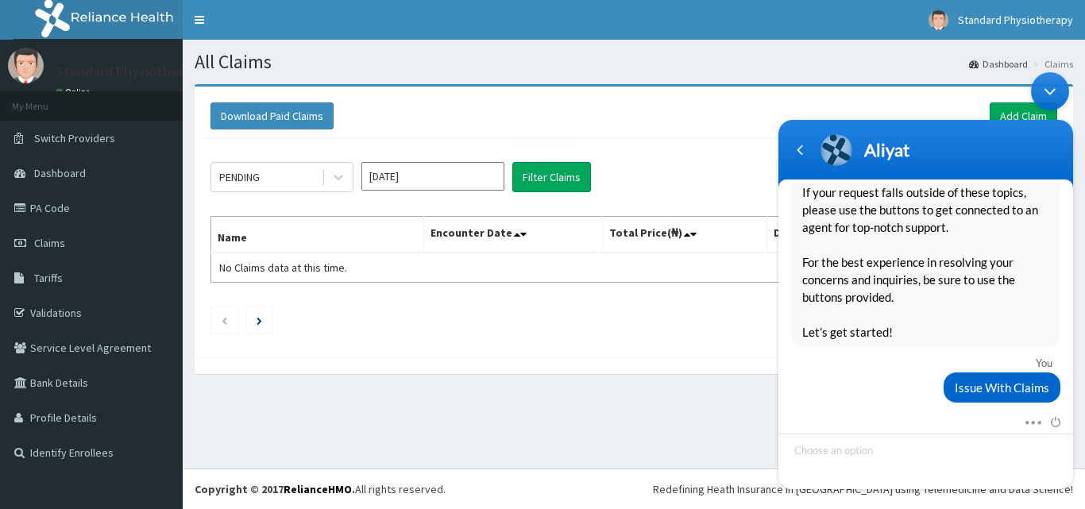
scroll to position [3044, 0]
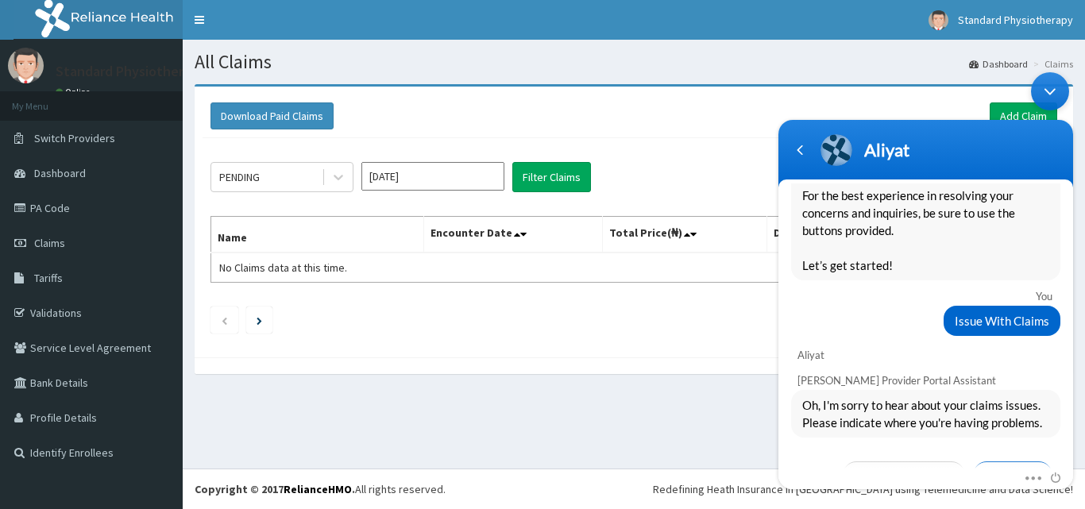
click at [985, 461] on span "Paid claims" at bounding box center [1012, 474] width 79 height 27
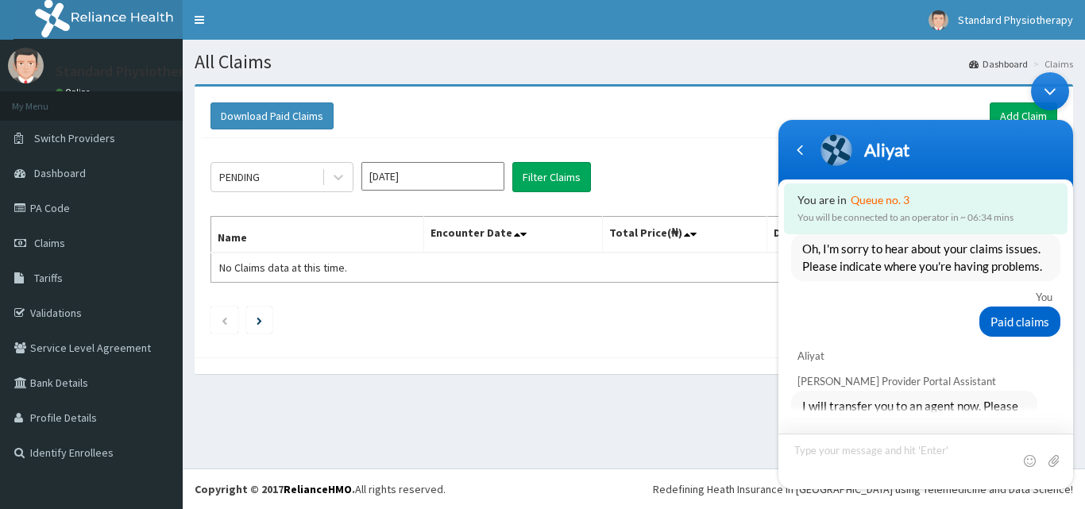
scroll to position [3328, 0]
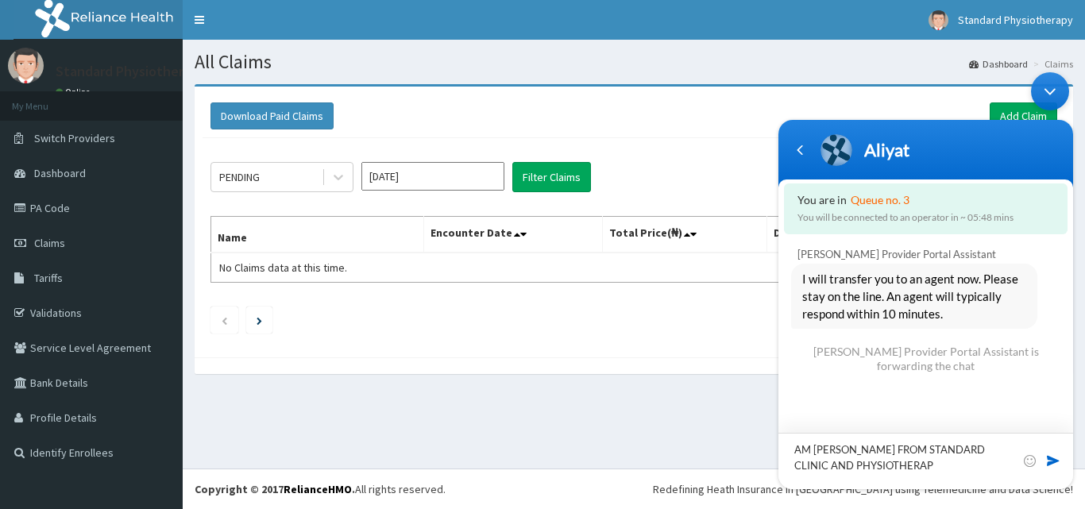
type textarea "AM [PERSON_NAME] FROM STANDARD CLINIC AND PHYSIOTHERAPY"
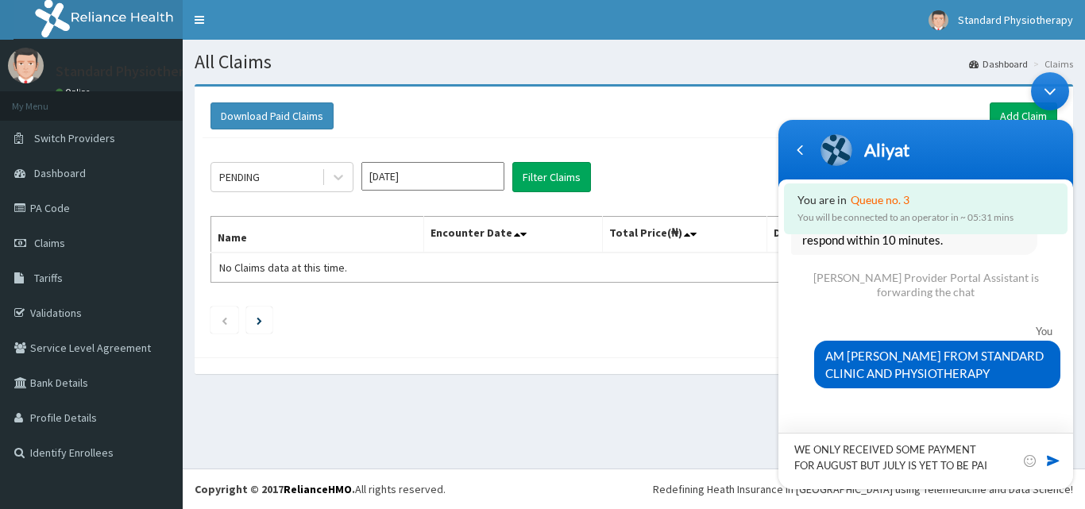
type textarea "WE ONLY RECEIVED SOME PAYMENT FOR AUGUST BUT JULY IS YET TO BE PAID"
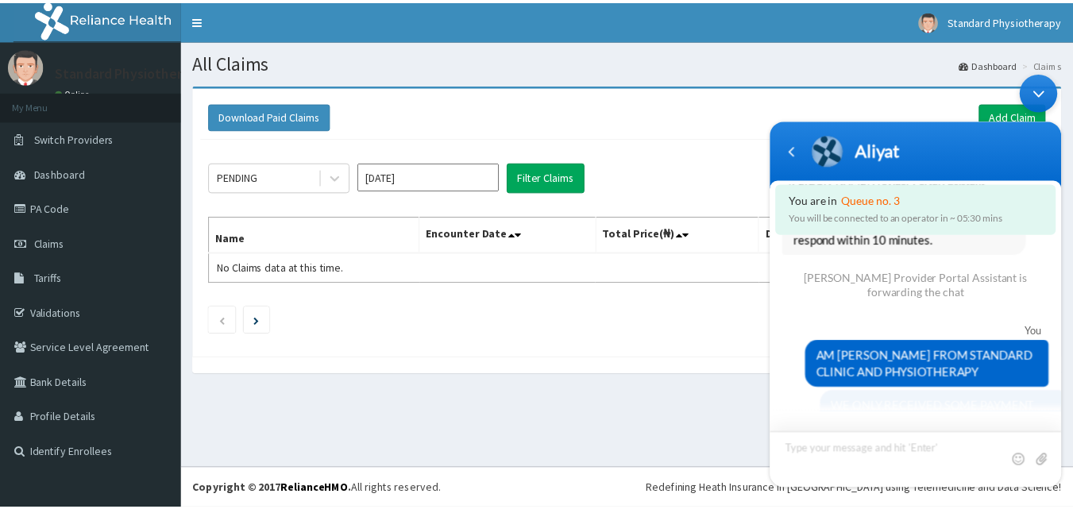
scroll to position [3470, 0]
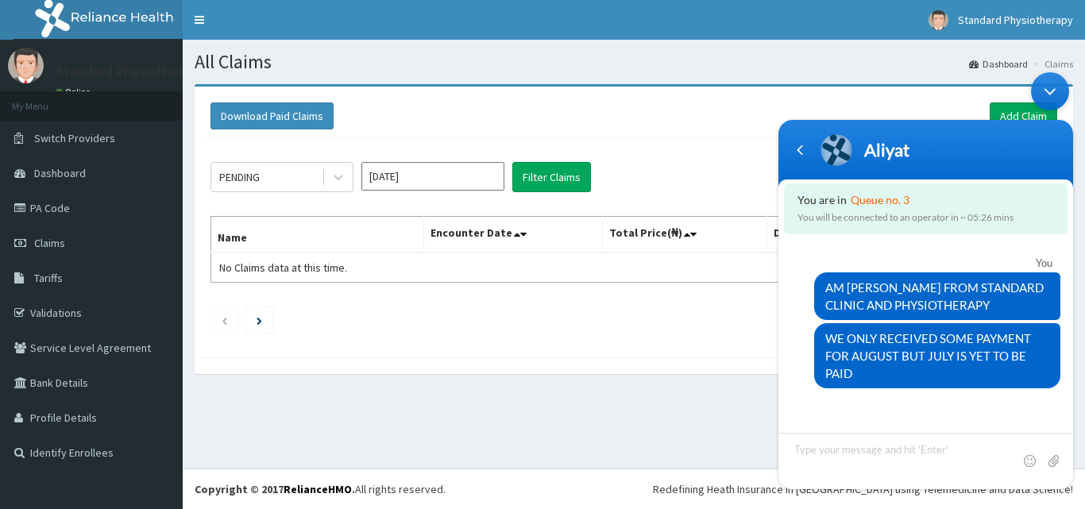
click at [440, 179] on input "[DATE]" at bounding box center [432, 176] width 143 height 29
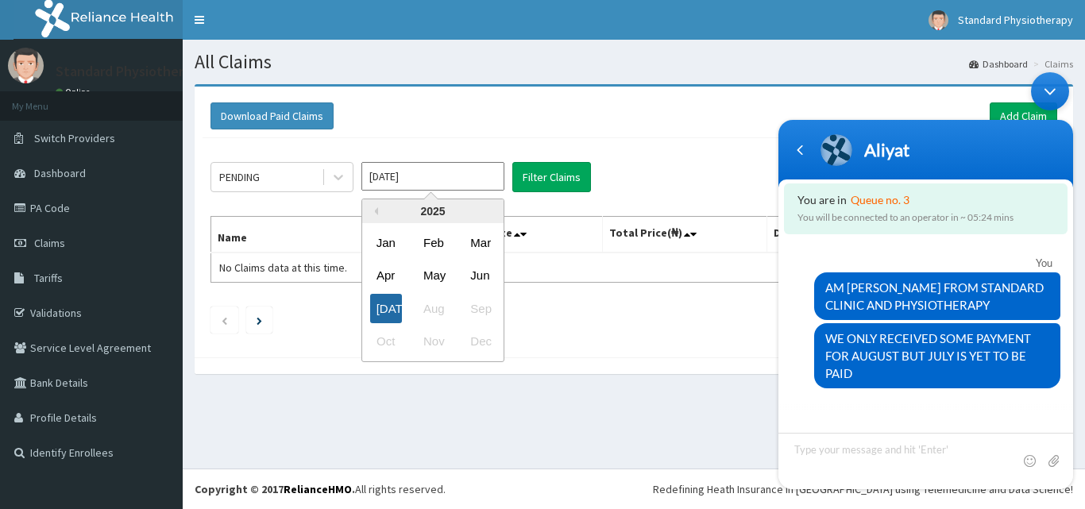
click at [388, 314] on div "Jul" at bounding box center [386, 308] width 32 height 29
type input "Jun 2025"
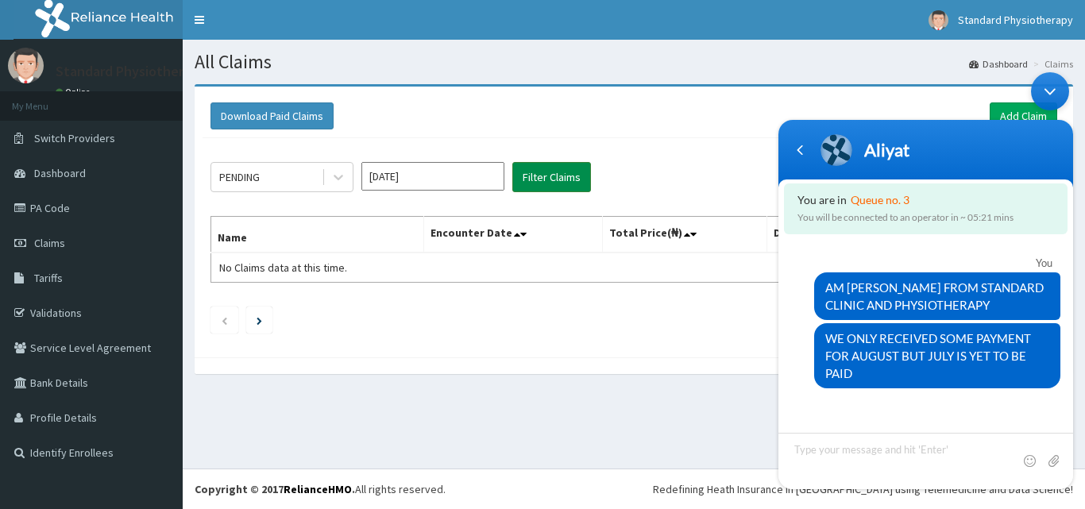
click at [545, 179] on button "Filter Claims" at bounding box center [551, 177] width 79 height 30
click at [249, 178] on div "PENDING" at bounding box center [239, 177] width 41 height 16
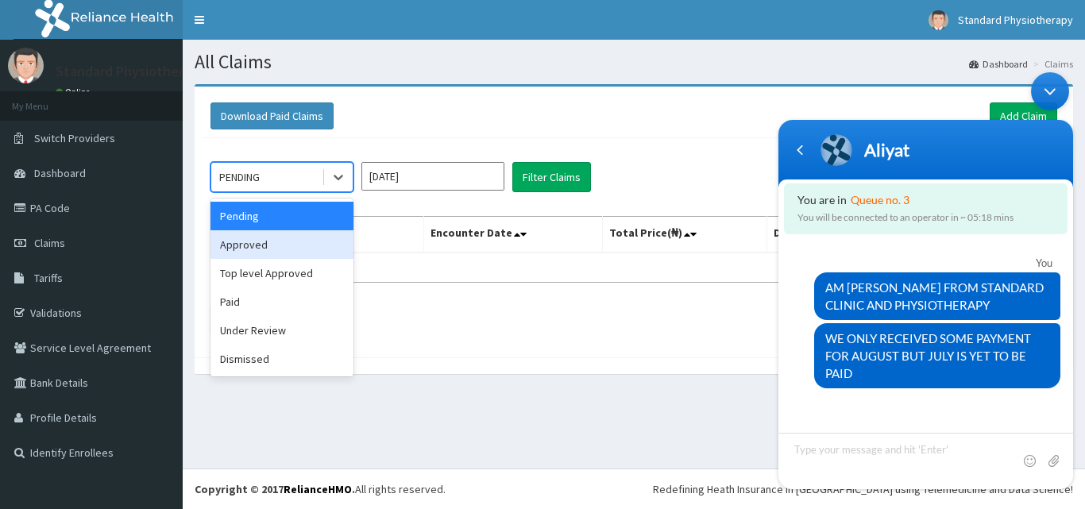
click at [252, 241] on div "Approved" at bounding box center [281, 244] width 143 height 29
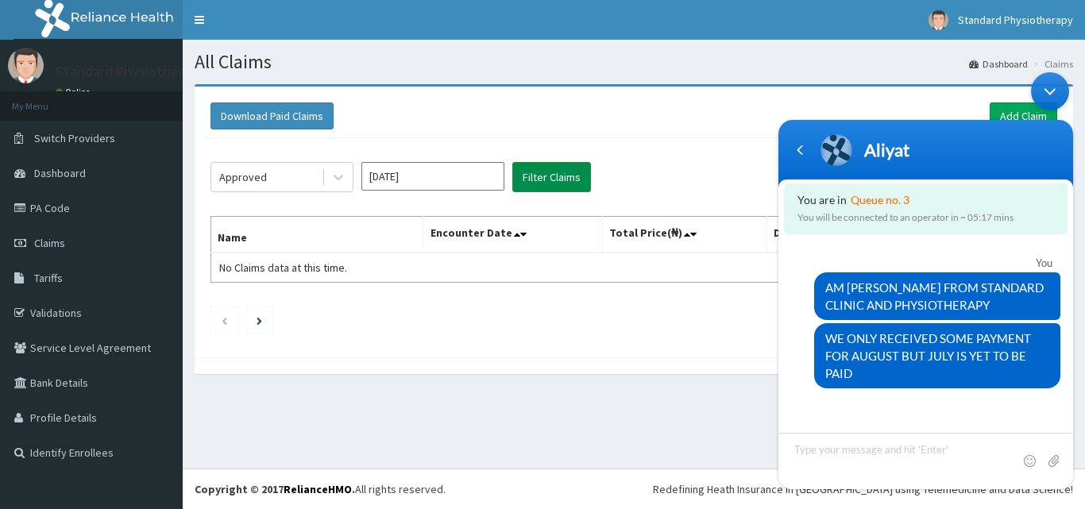
click at [558, 177] on button "Filter Claims" at bounding box center [551, 177] width 79 height 30
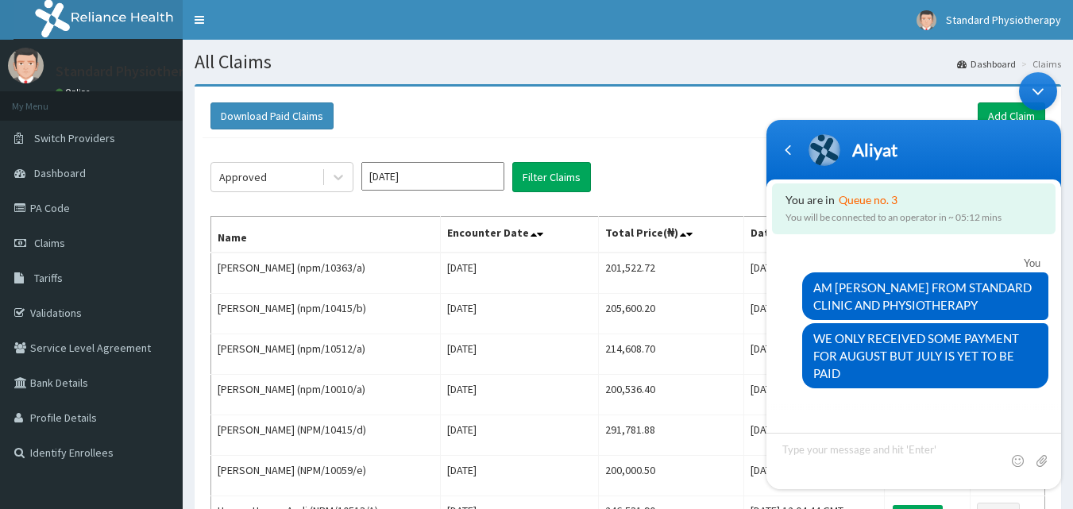
click at [1039, 95] on div "Minimize live chat window" at bounding box center [1038, 91] width 38 height 38
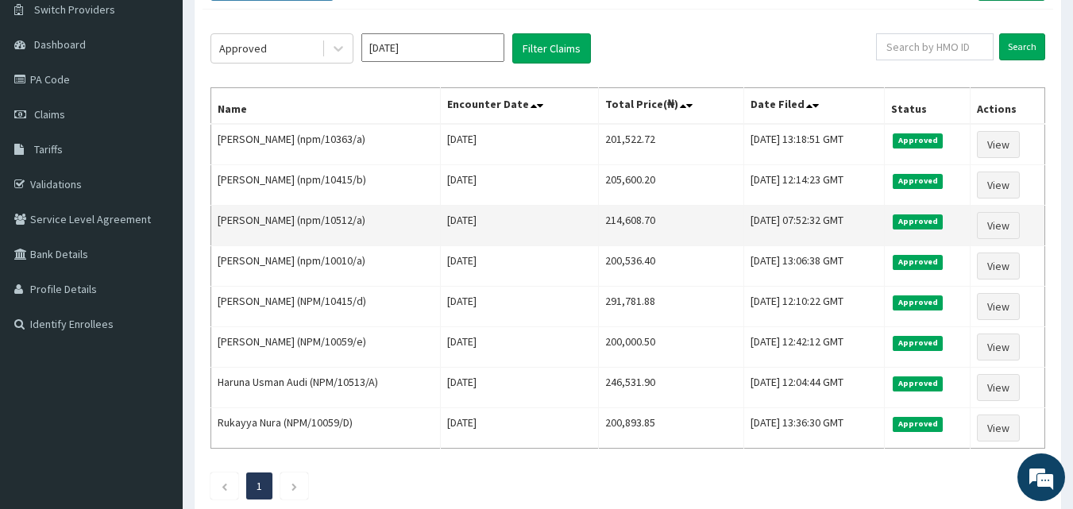
scroll to position [159, 0]
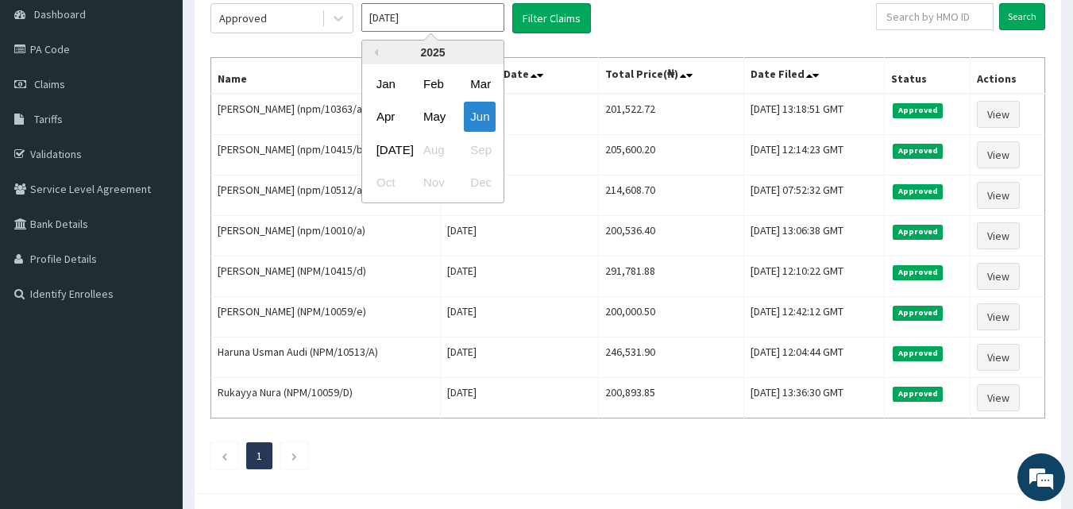
click at [441, 19] on input "Jun 2025" at bounding box center [432, 17] width 143 height 29
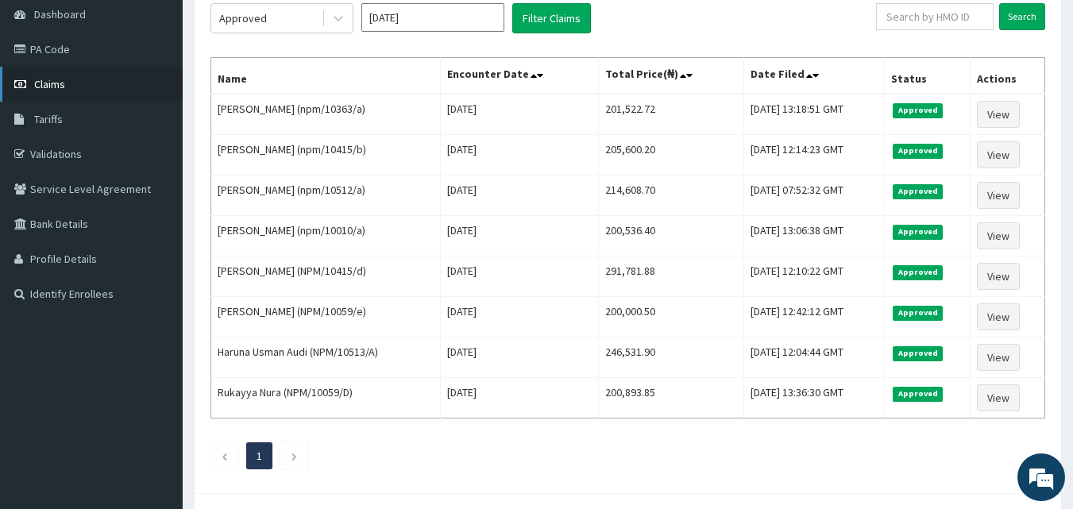
click at [60, 81] on span "Claims" at bounding box center [49, 84] width 31 height 14
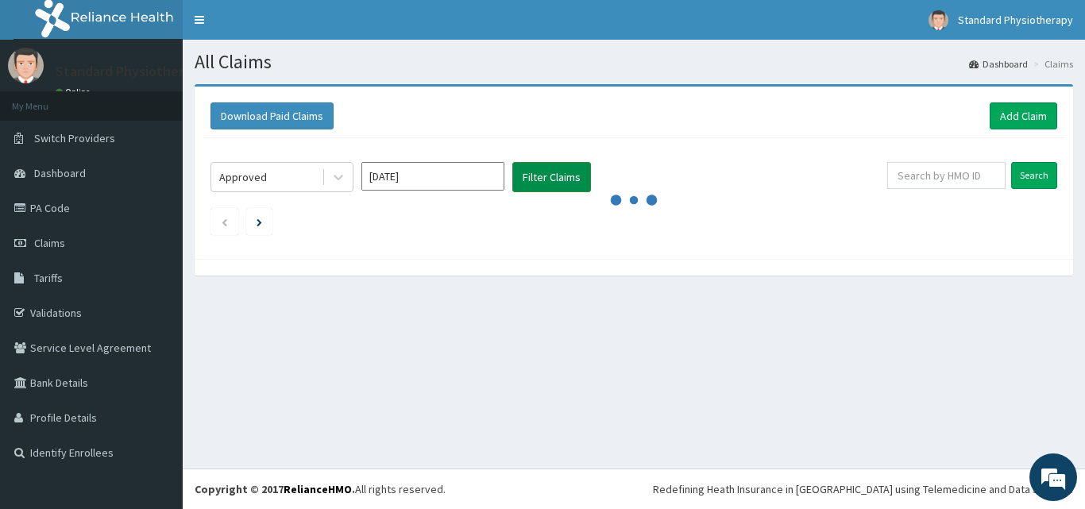
click at [545, 175] on button "Filter Claims" at bounding box center [551, 177] width 79 height 30
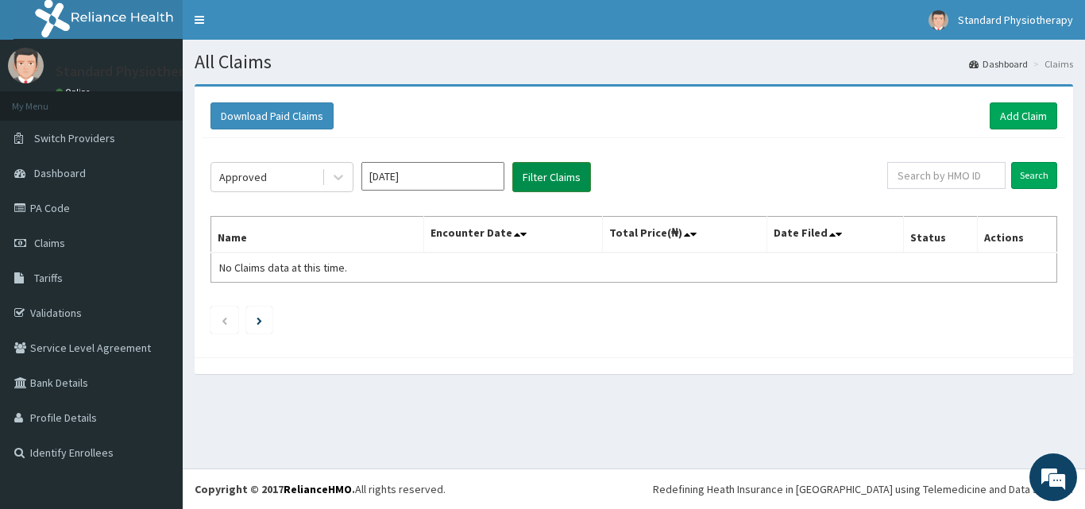
click at [545, 175] on button "Filter Claims" at bounding box center [551, 177] width 79 height 30
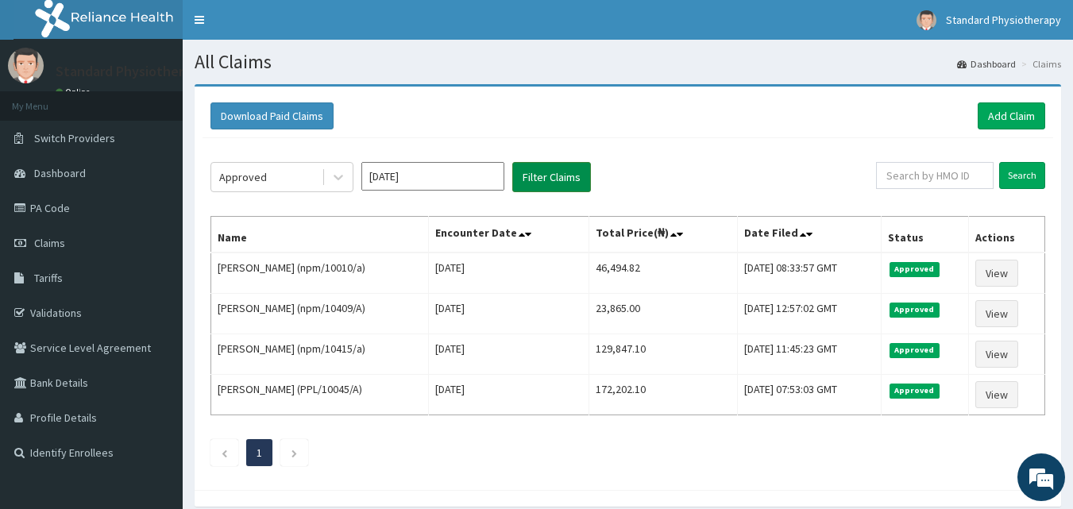
scroll to position [3614, 0]
click at [293, 182] on div "Approved" at bounding box center [266, 176] width 110 height 25
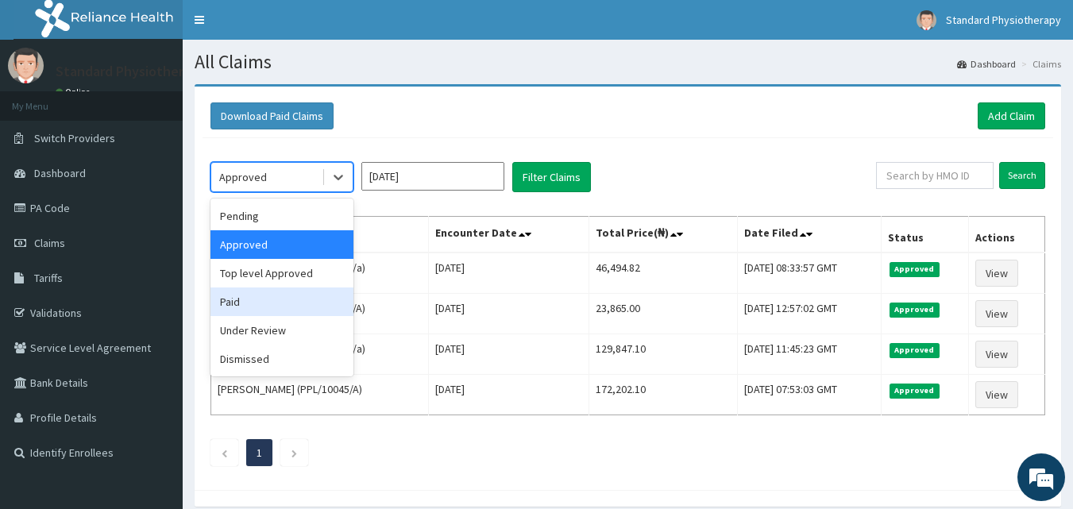
click at [241, 296] on div "Paid" at bounding box center [281, 302] width 143 height 29
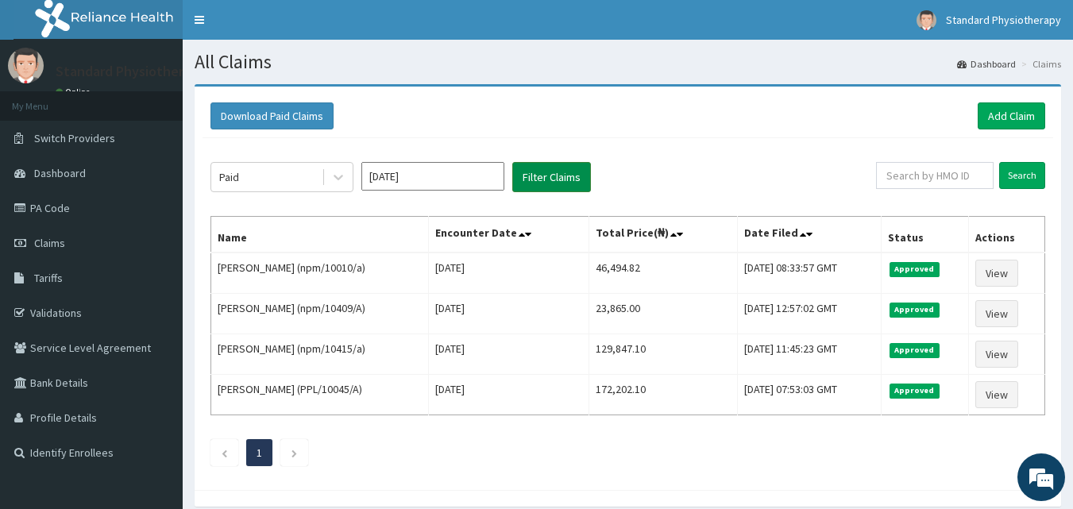
click at [558, 179] on button "Filter Claims" at bounding box center [551, 177] width 79 height 30
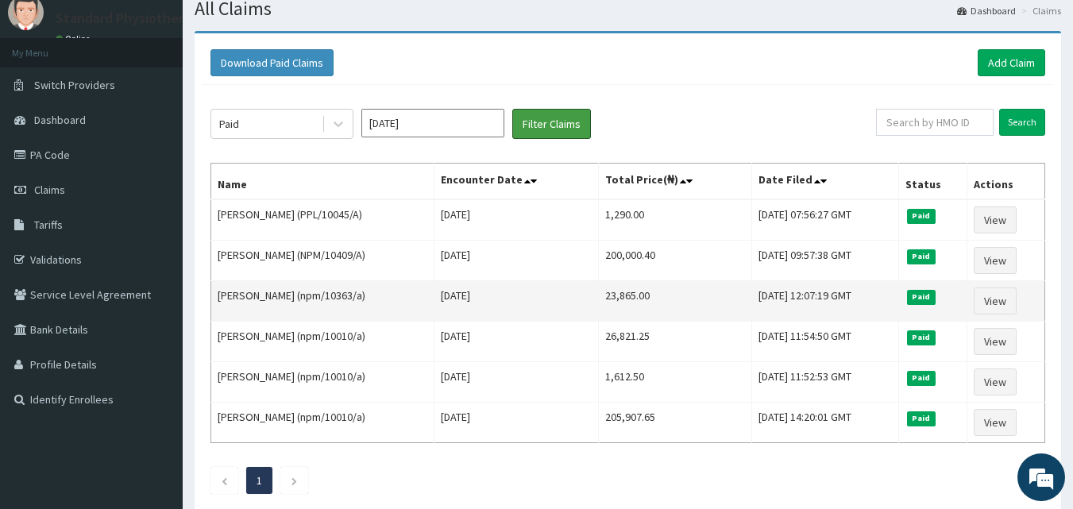
scroll to position [147, 0]
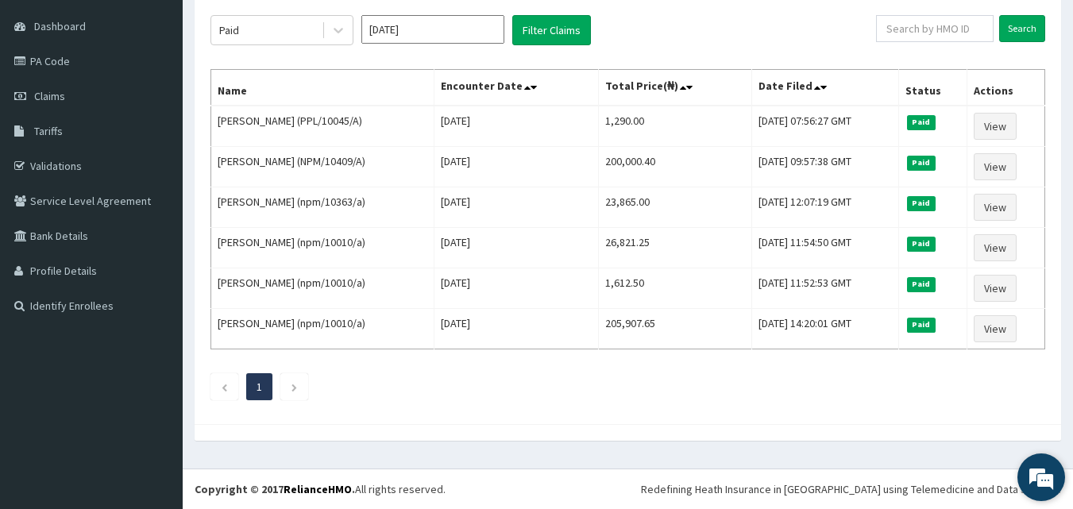
click at [1045, 476] on em at bounding box center [1041, 477] width 43 height 43
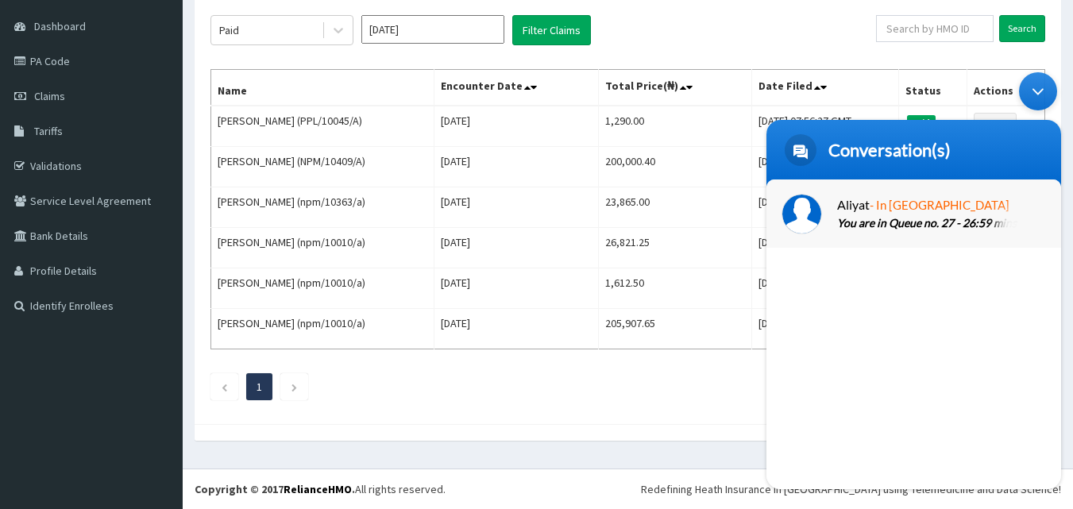
click at [867, 222] on p "You are in Queue no. 27 - 26:59 mins" at bounding box center [937, 224] width 200 height 18
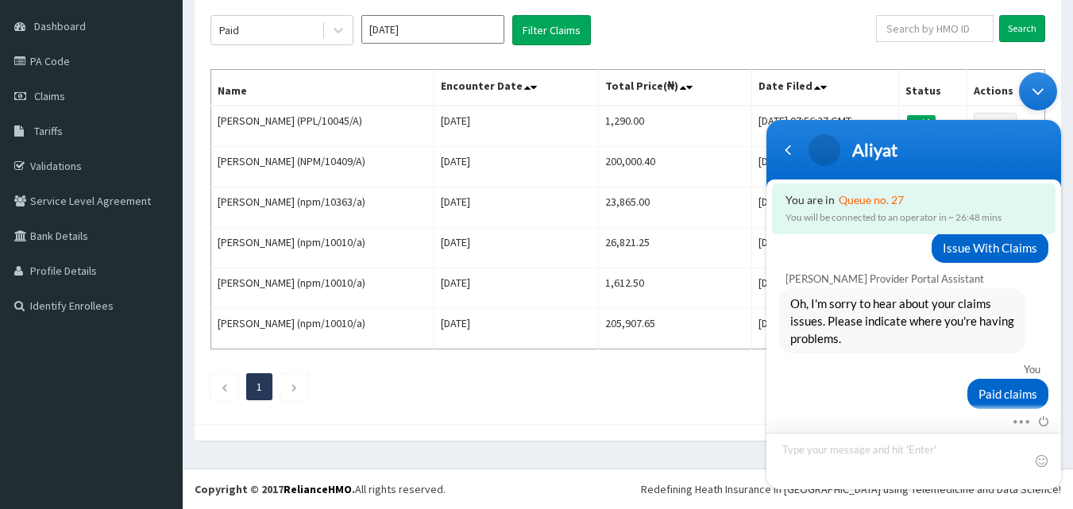
scroll to position [3051, 0]
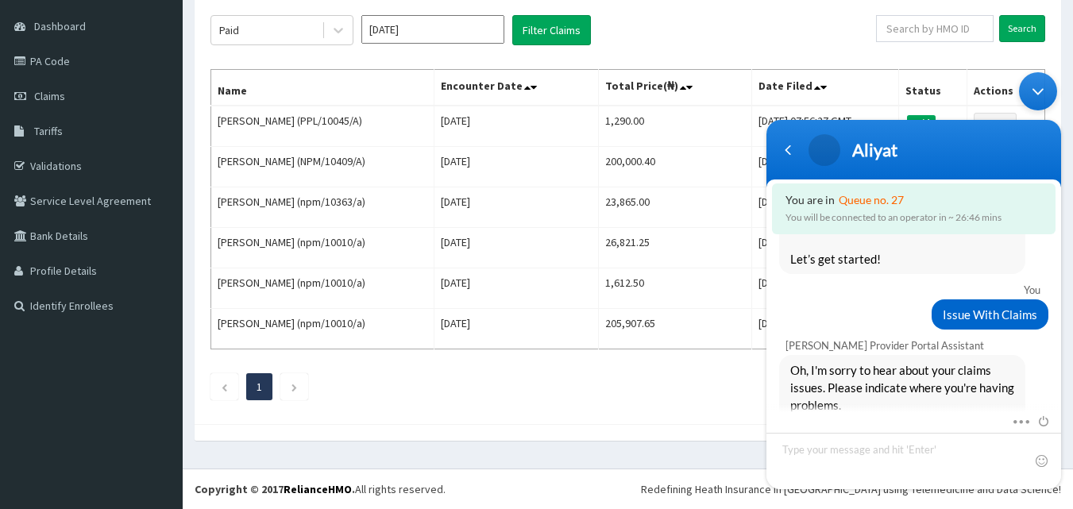
click at [1040, 88] on div "Minimize live chat window" at bounding box center [1038, 91] width 38 height 38
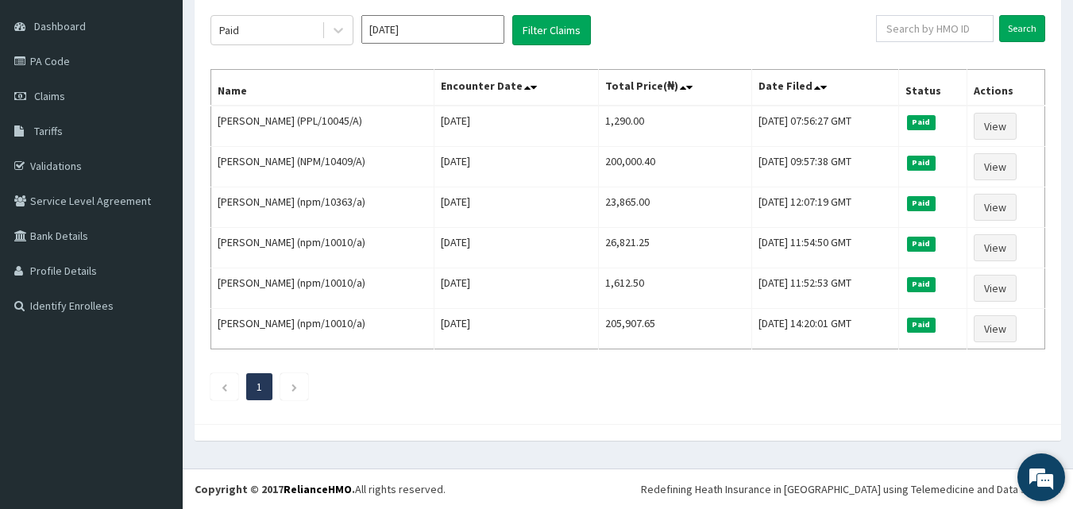
click at [1043, 476] on em at bounding box center [1041, 477] width 43 height 43
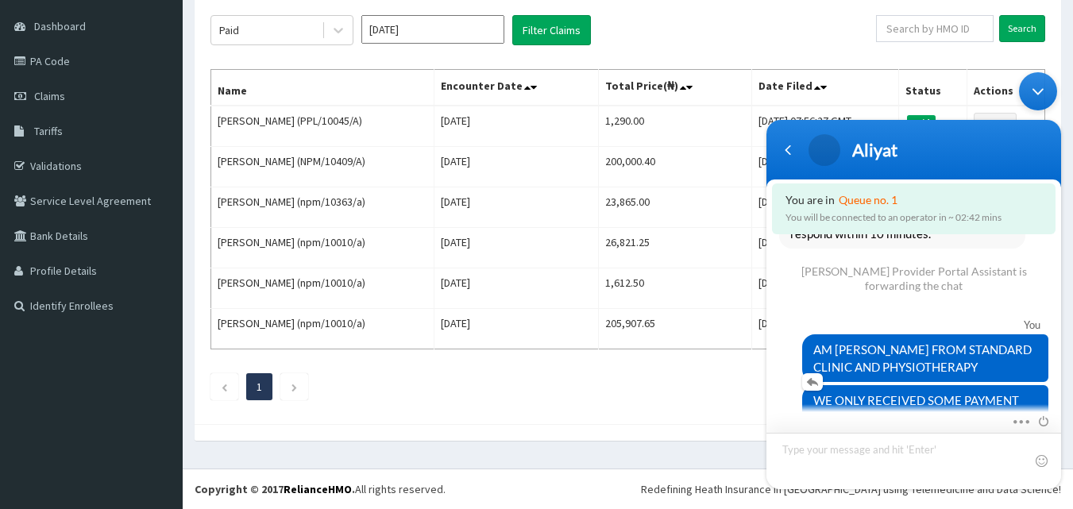
scroll to position [3448, 0]
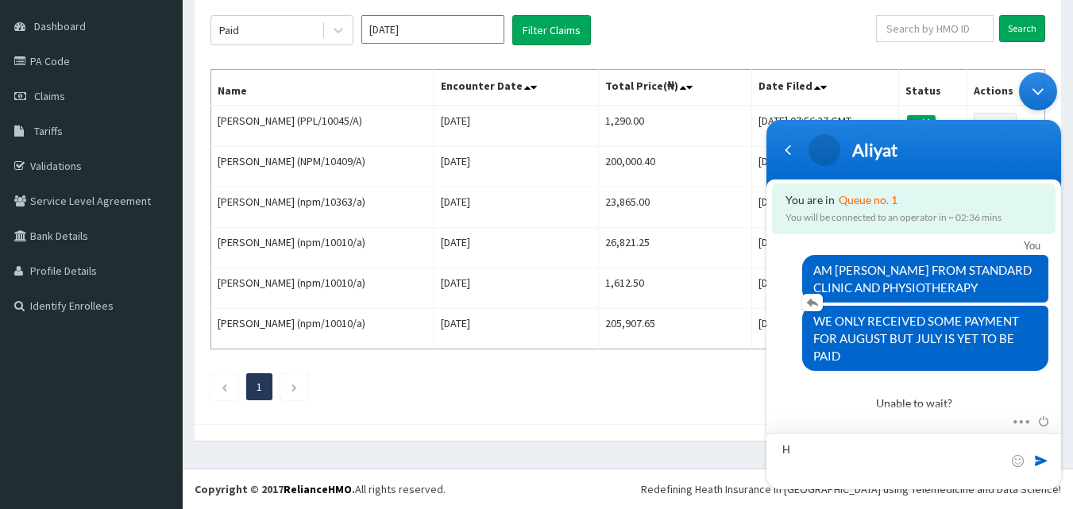
type textarea "HI"
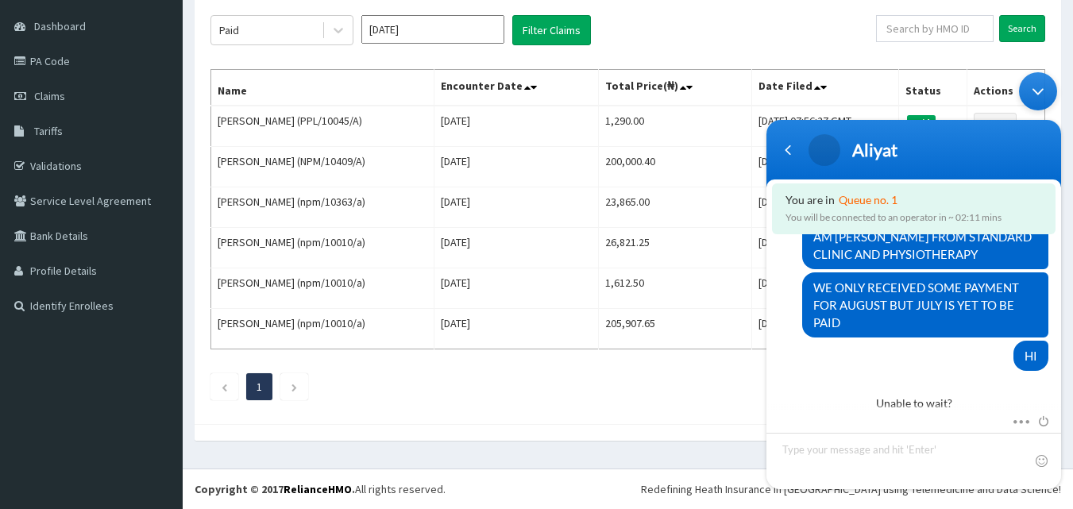
click at [1039, 91] on div "Minimize live chat window" at bounding box center [1038, 91] width 38 height 38
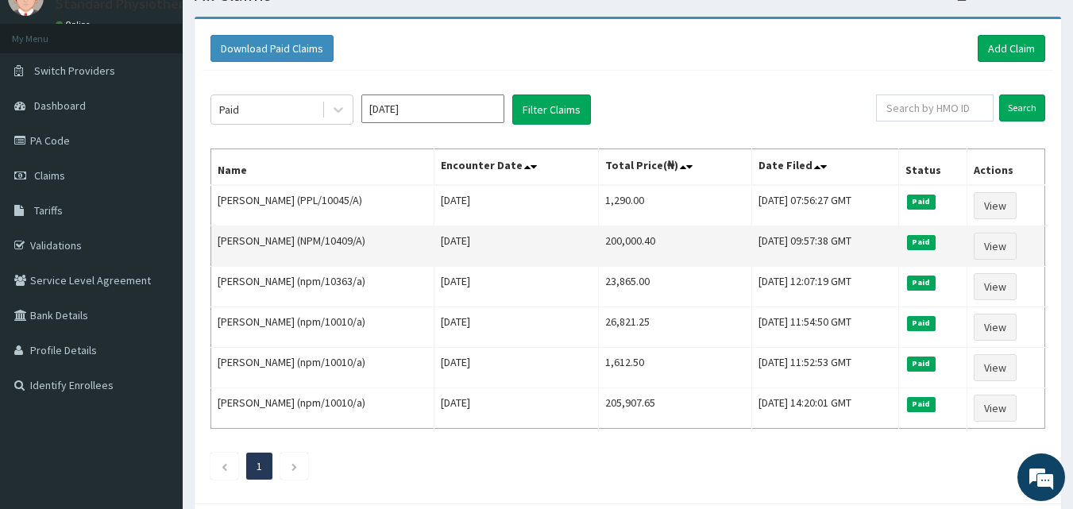
scroll to position [147, 0]
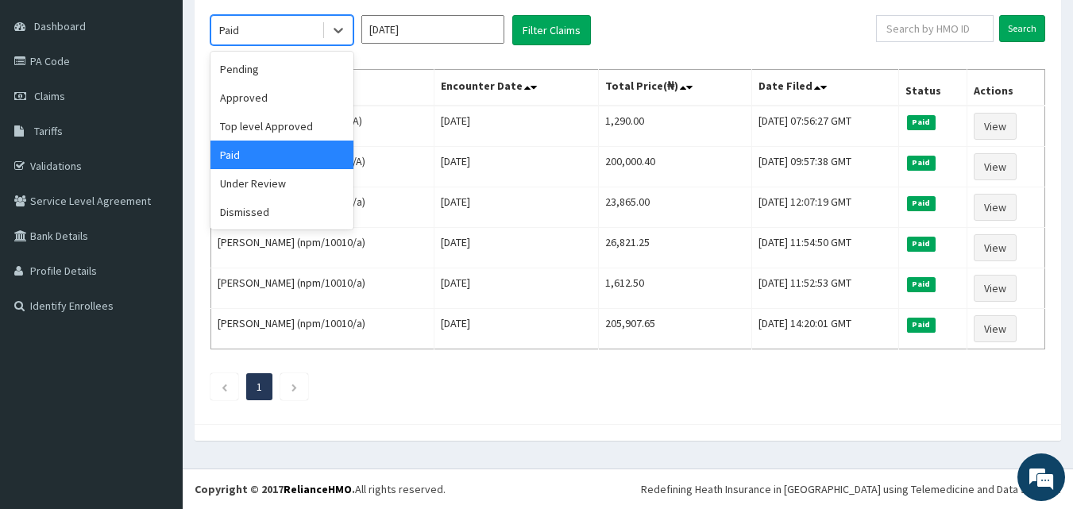
click at [281, 31] on div "Paid" at bounding box center [266, 29] width 110 height 25
click at [279, 102] on div "Approved" at bounding box center [281, 97] width 143 height 29
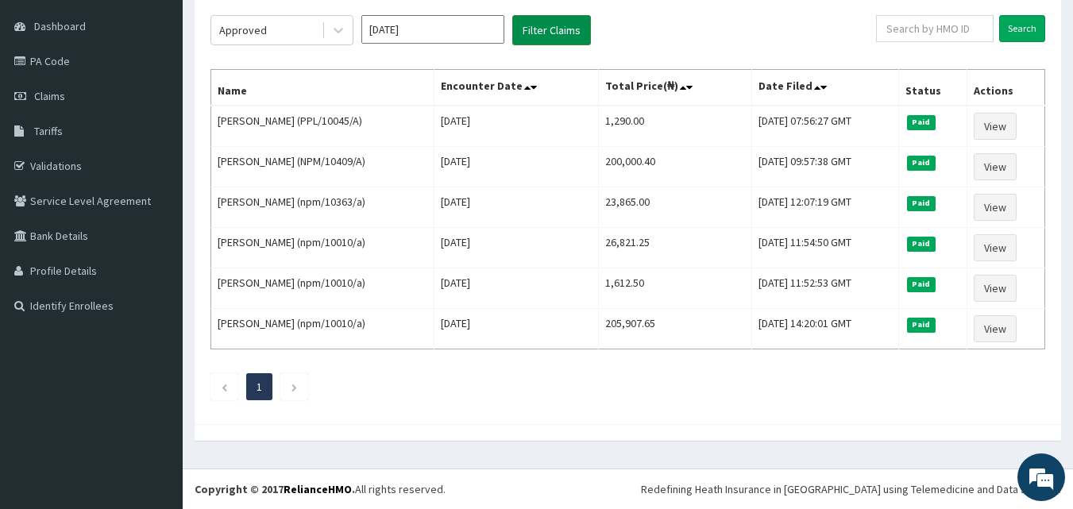
click at [547, 29] on button "Filter Claims" at bounding box center [551, 30] width 79 height 30
click at [546, 29] on button "Filter Claims" at bounding box center [551, 30] width 79 height 30
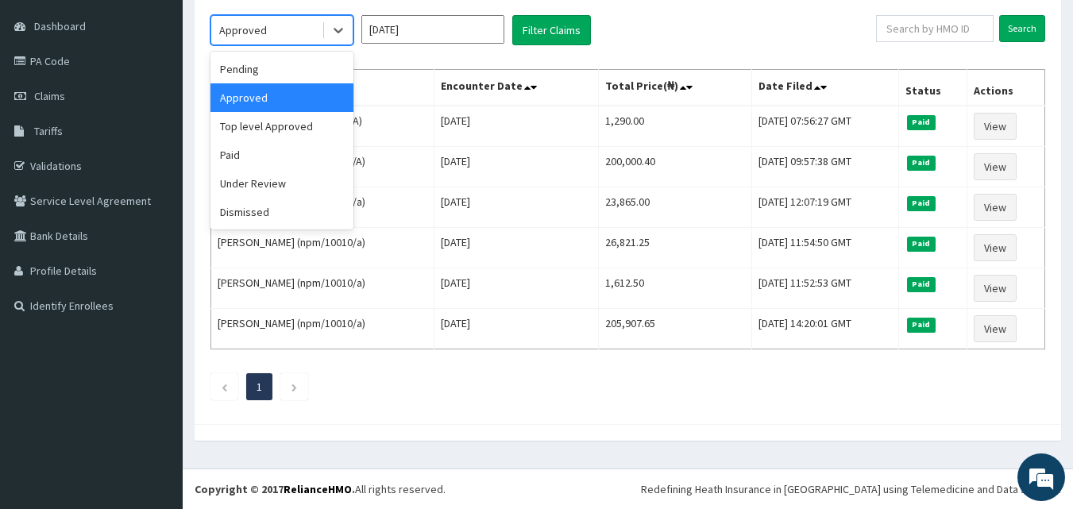
click at [295, 32] on div "Approved" at bounding box center [266, 29] width 110 height 25
click at [272, 121] on div "Top level Approved" at bounding box center [281, 126] width 143 height 29
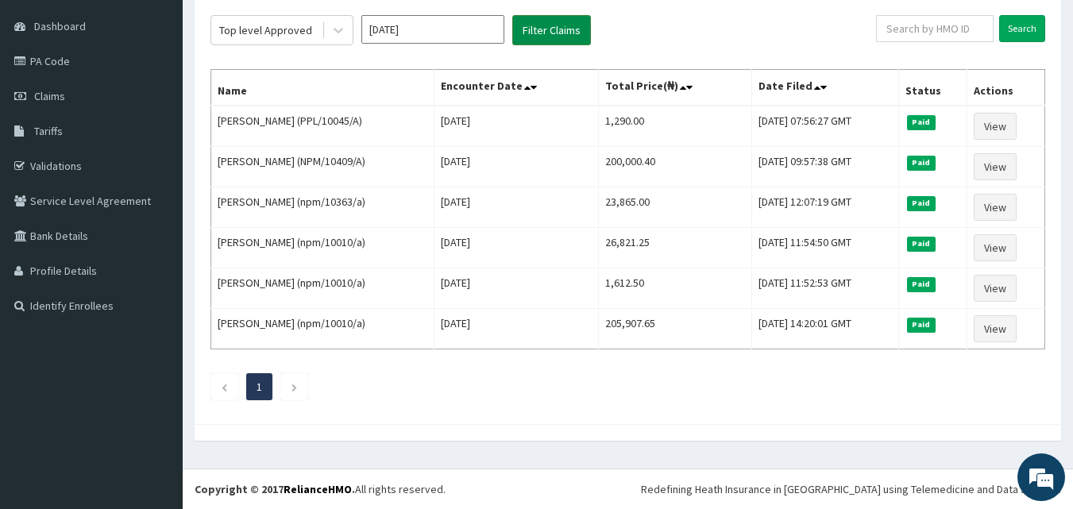
click at [563, 23] on button "Filter Claims" at bounding box center [551, 30] width 79 height 30
